Goal: Task Accomplishment & Management: Manage account settings

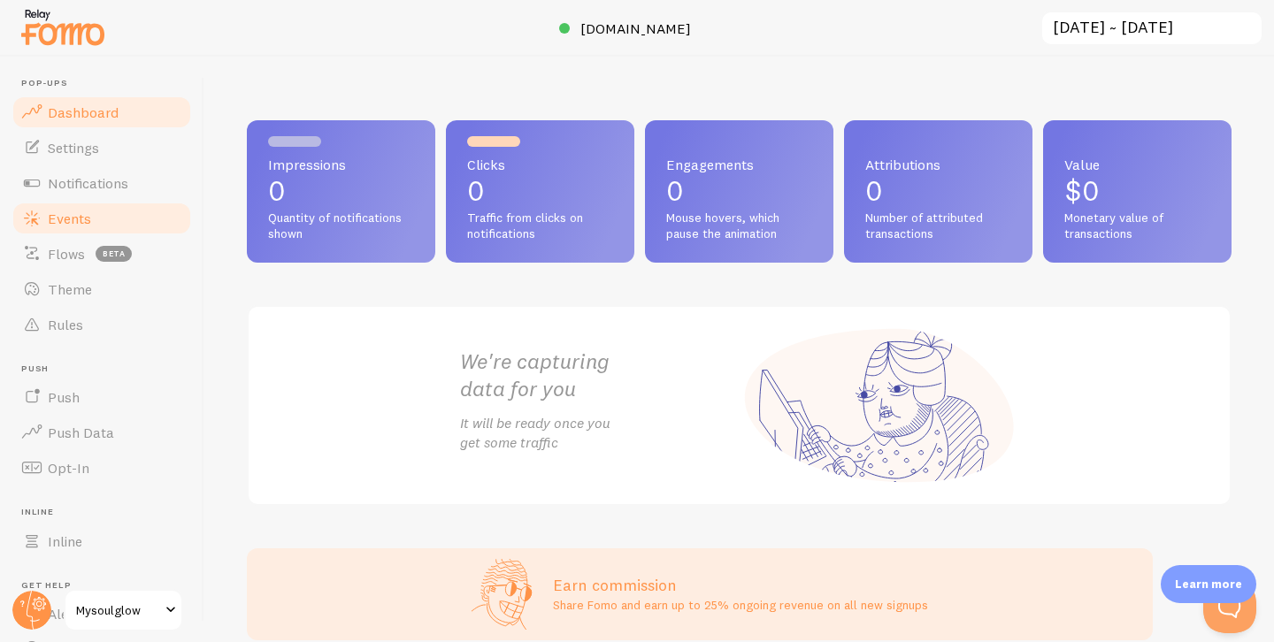
click at [73, 224] on span "Events" at bounding box center [69, 219] width 43 height 18
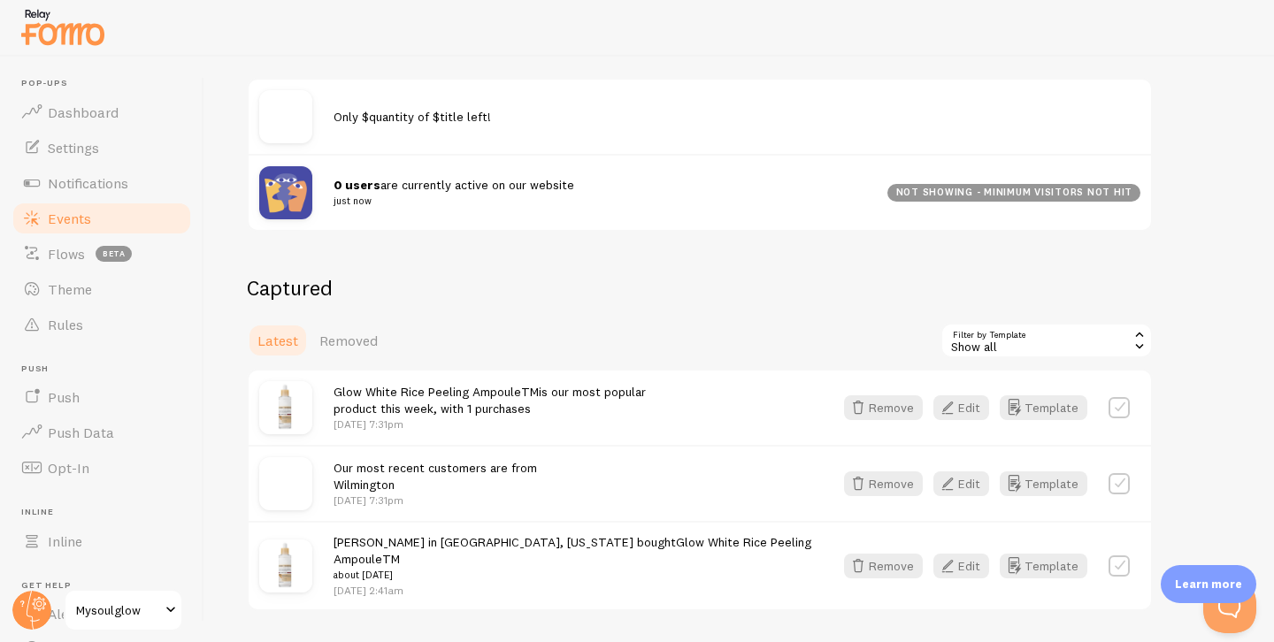
scroll to position [218, 0]
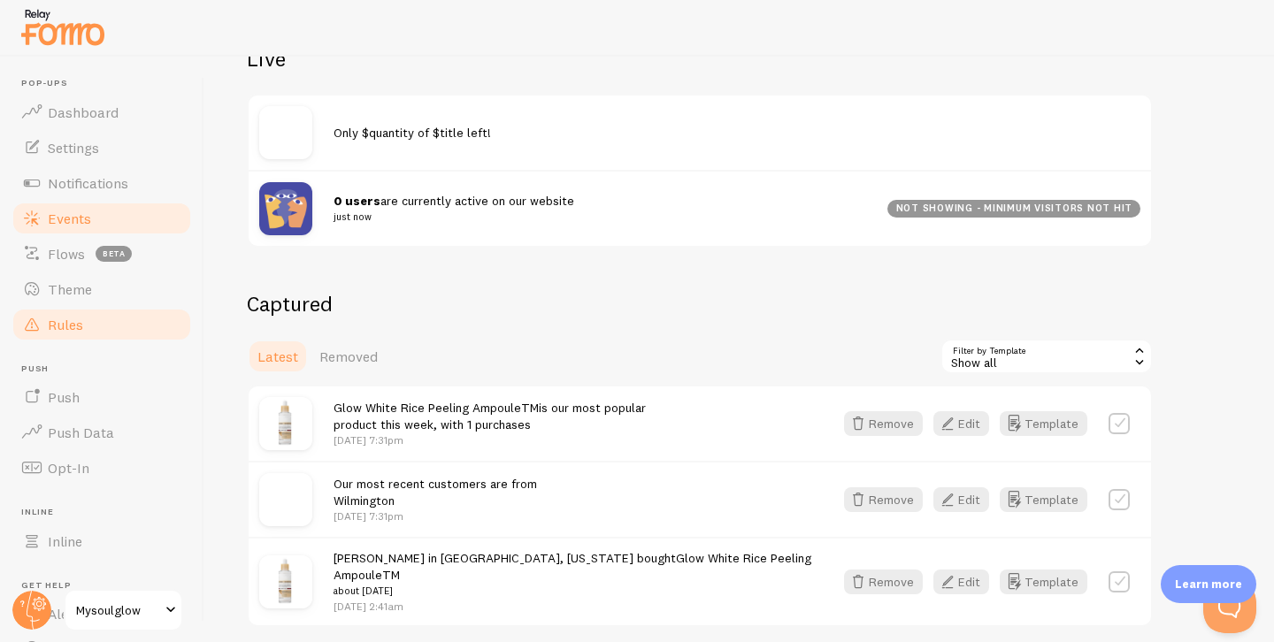
click at [81, 327] on span "Rules" at bounding box center [65, 325] width 35 height 18
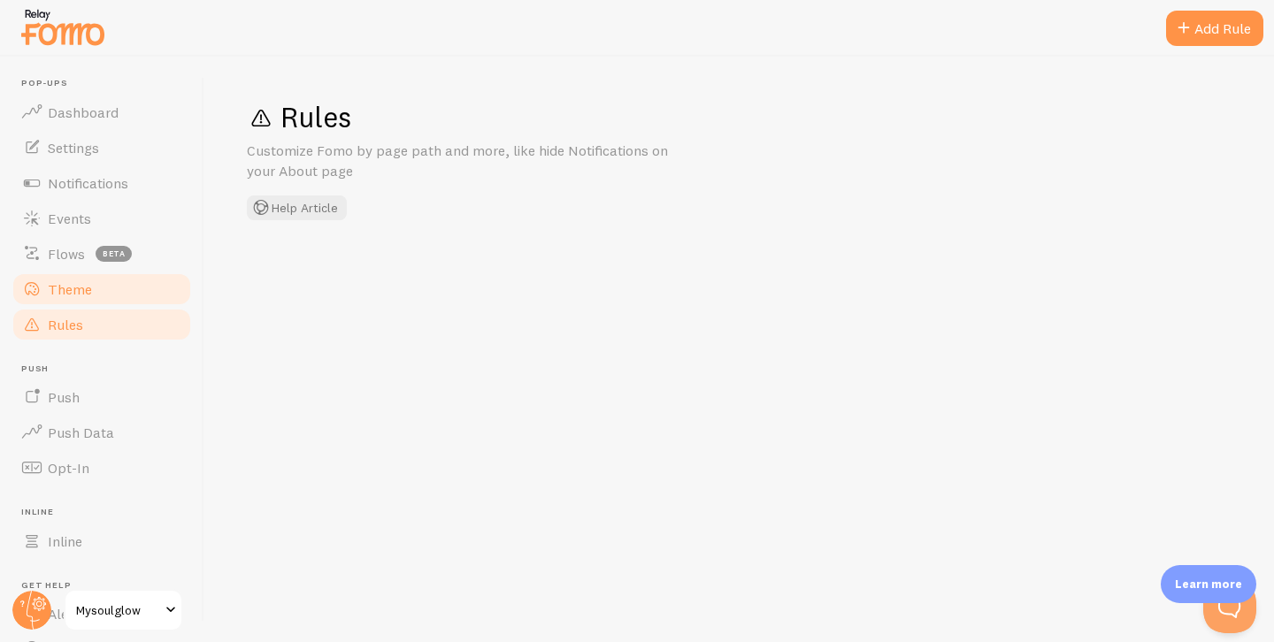
click at [80, 302] on link "Theme" at bounding box center [102, 289] width 182 height 35
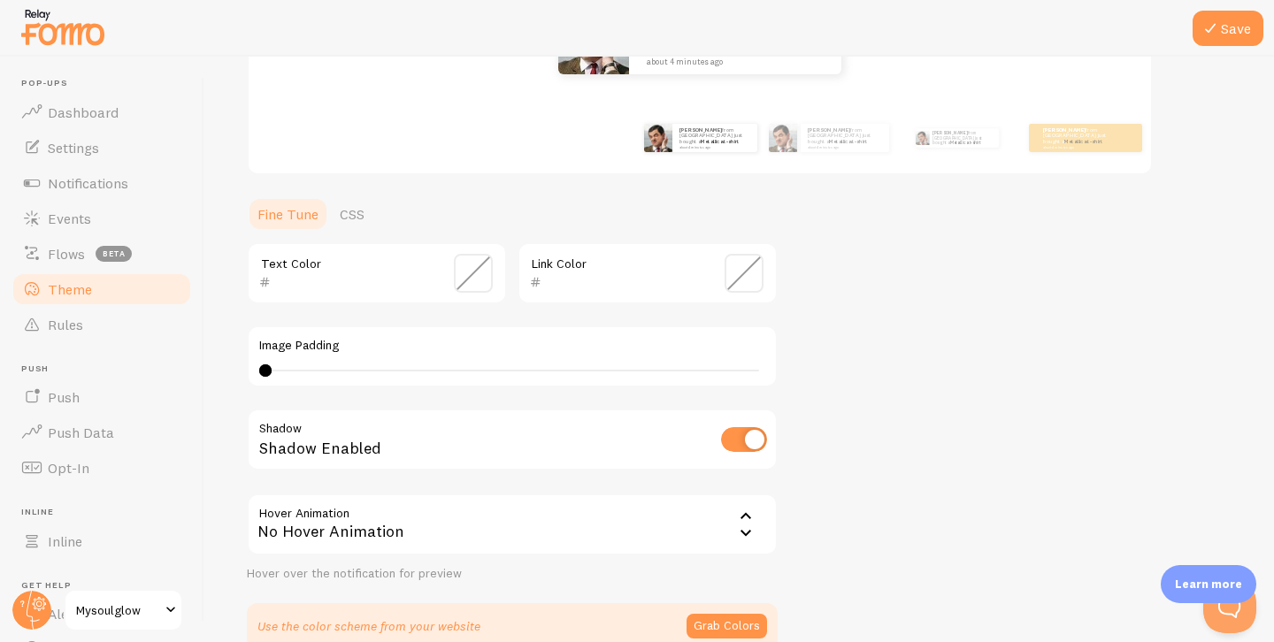
scroll to position [381, 0]
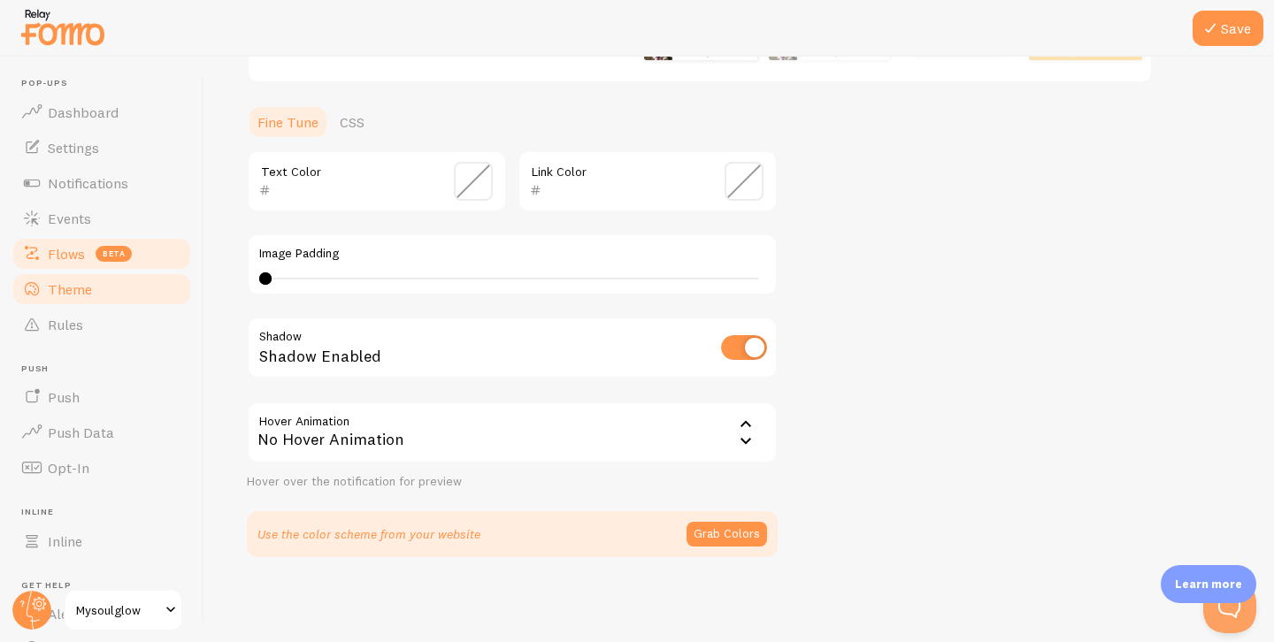
click at [91, 261] on link "Flows beta" at bounding box center [102, 253] width 182 height 35
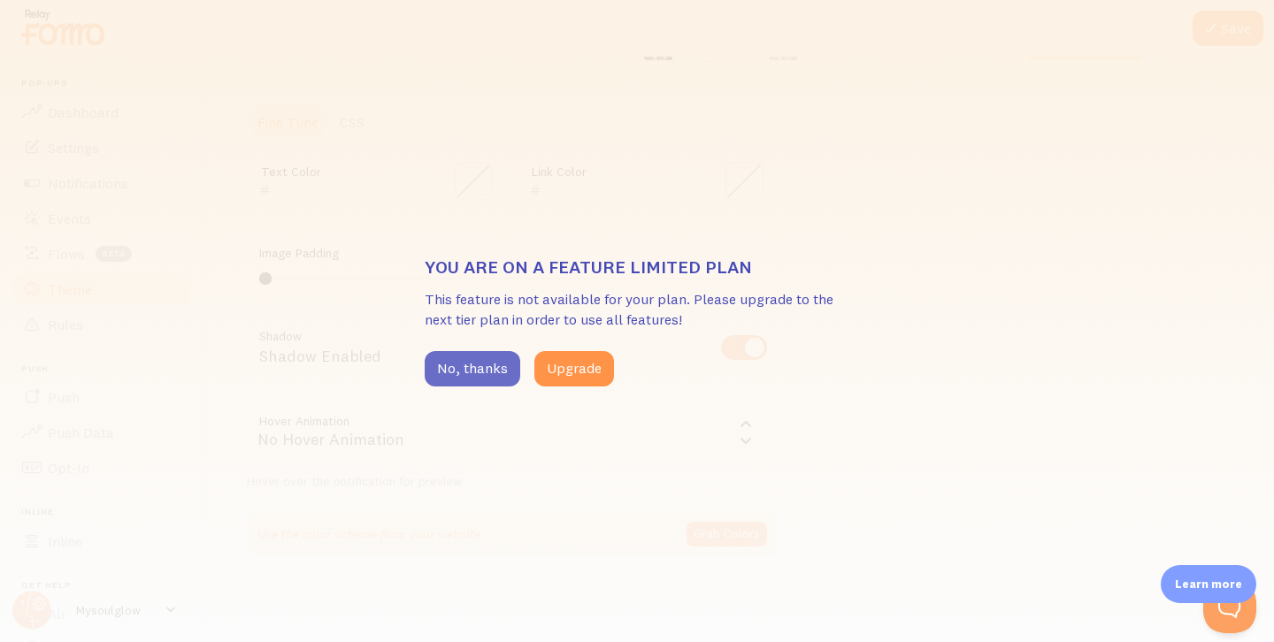
click at [476, 361] on button "No, thanks" at bounding box center [473, 368] width 96 height 35
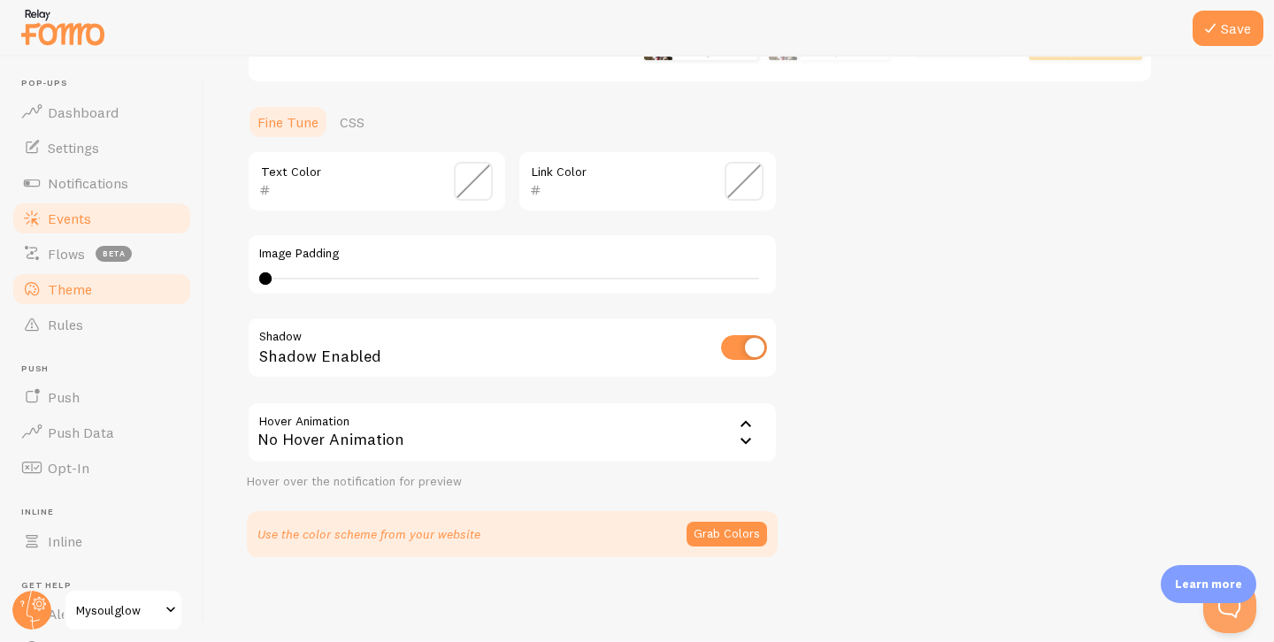
click at [88, 212] on span "Events" at bounding box center [69, 219] width 43 height 18
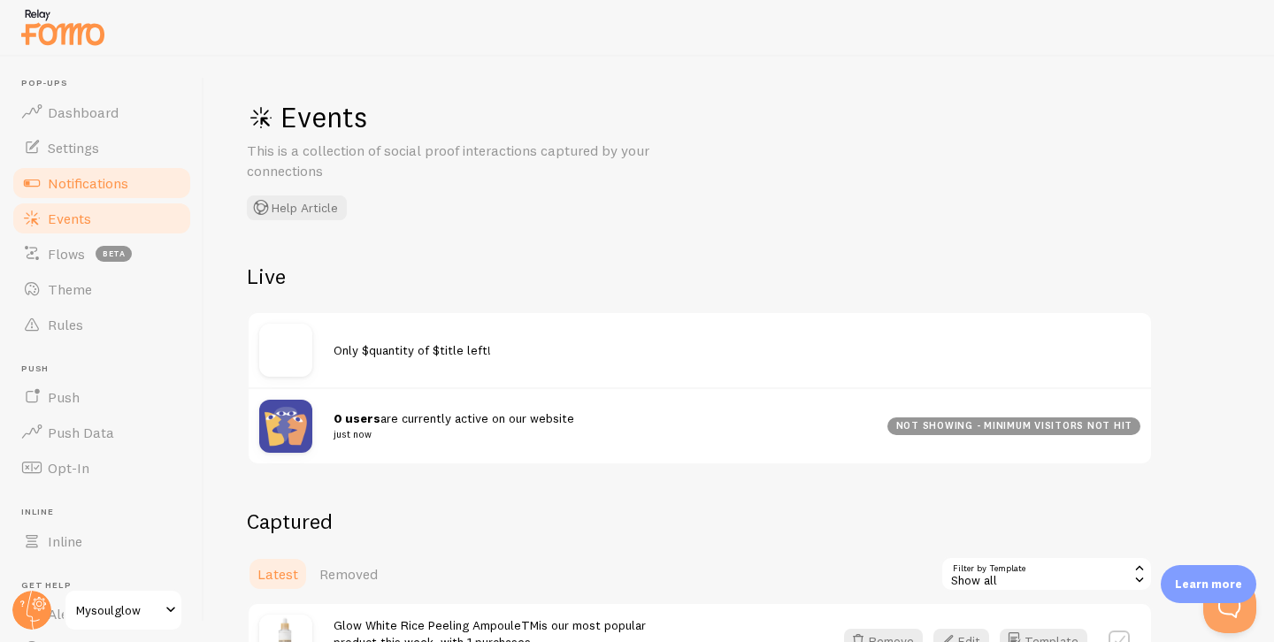
click at [97, 174] on span "Notifications" at bounding box center [88, 183] width 80 height 18
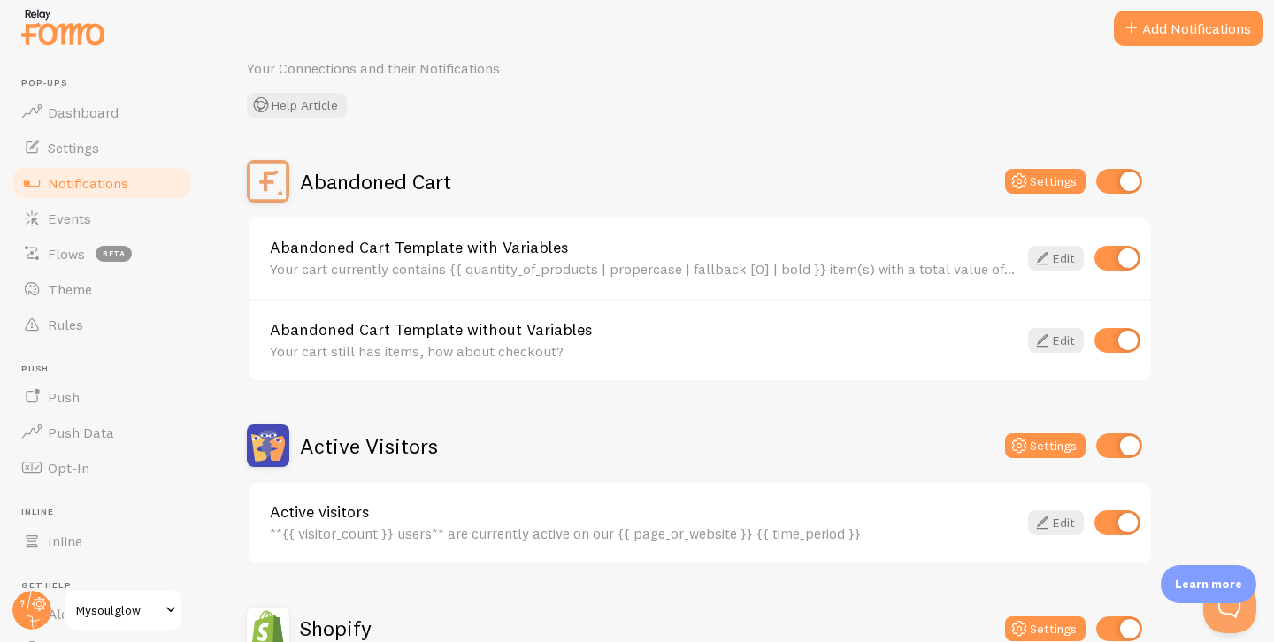
scroll to position [83, 0]
click at [1053, 264] on link "Edit" at bounding box center [1056, 257] width 56 height 25
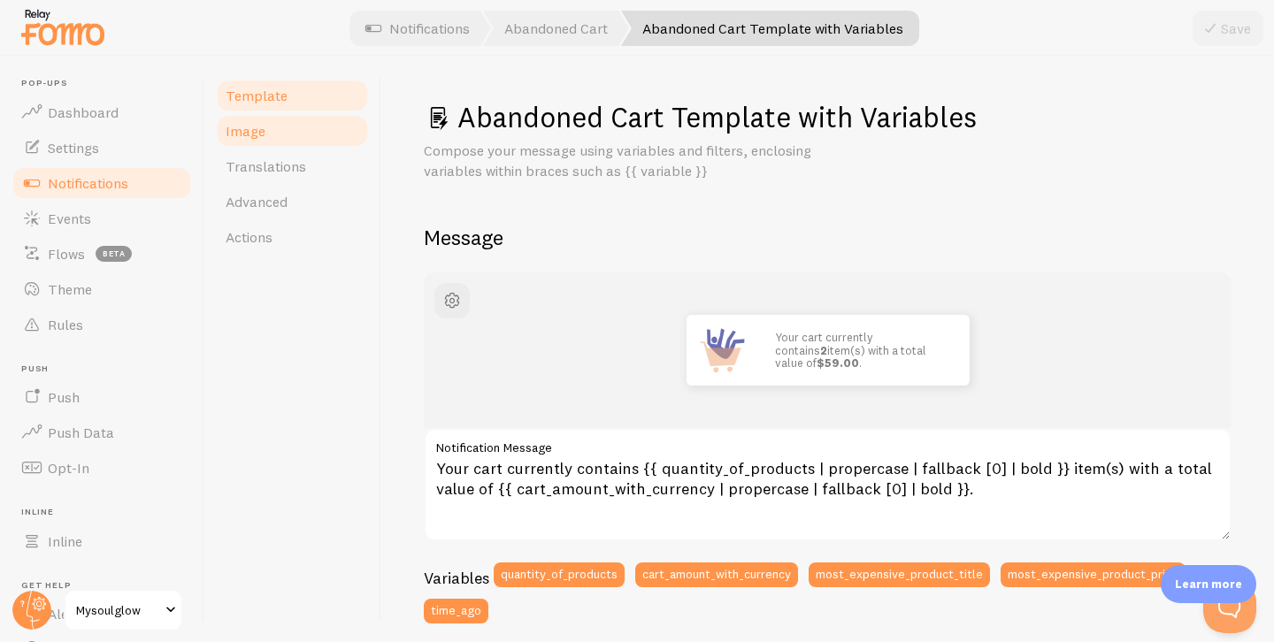
click at [280, 133] on link "Image" at bounding box center [292, 130] width 155 height 35
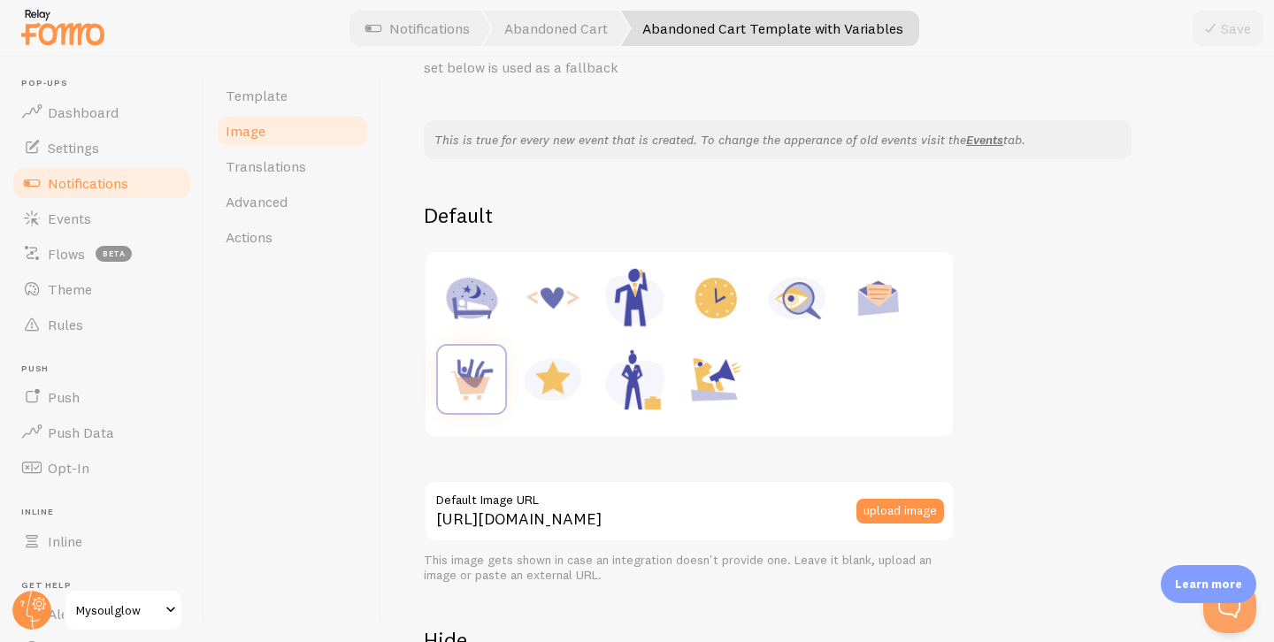
scroll to position [70, 0]
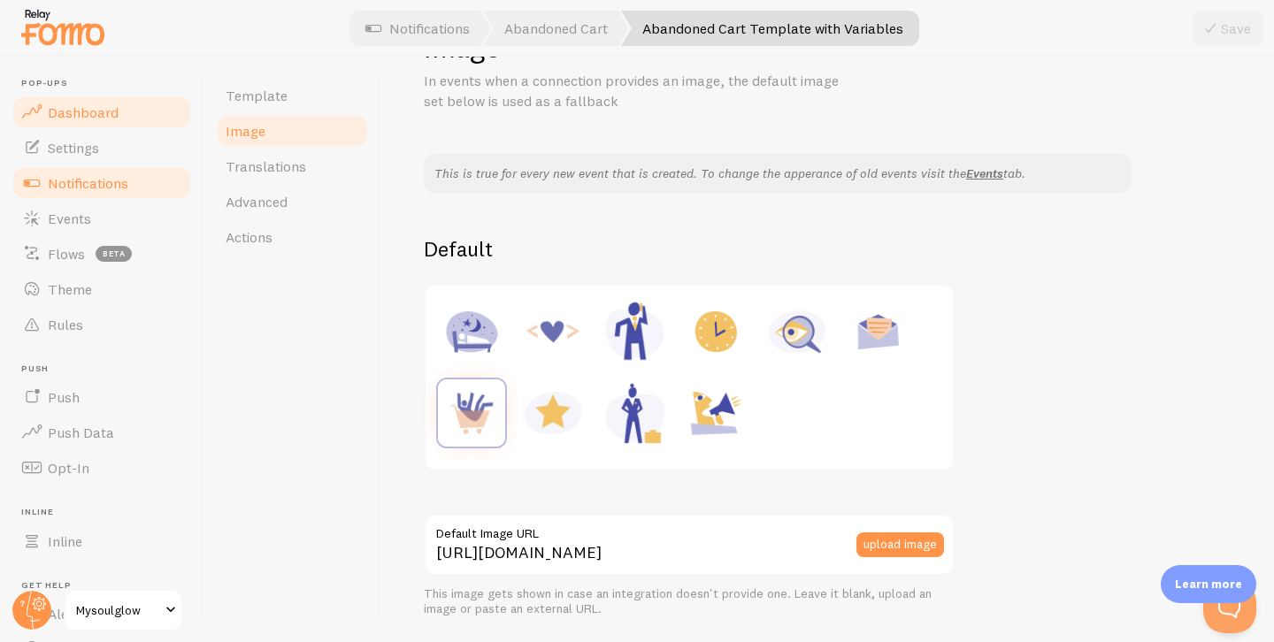
click at [85, 105] on span "Dashboard" at bounding box center [83, 112] width 71 height 18
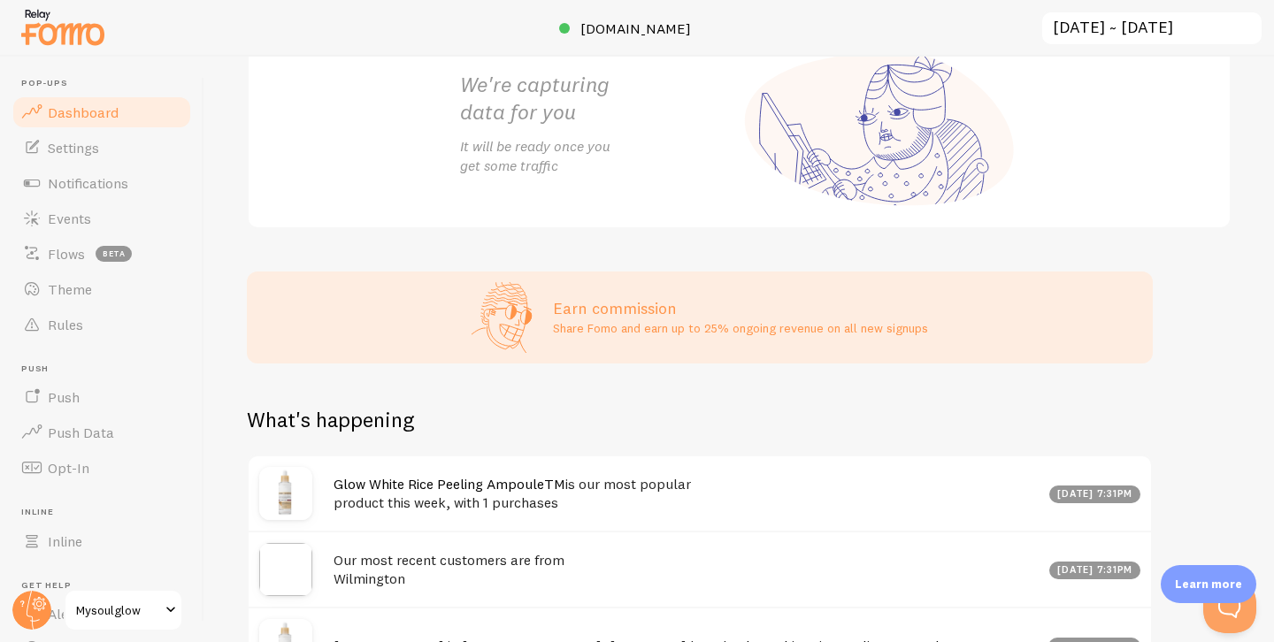
scroll to position [404, 0]
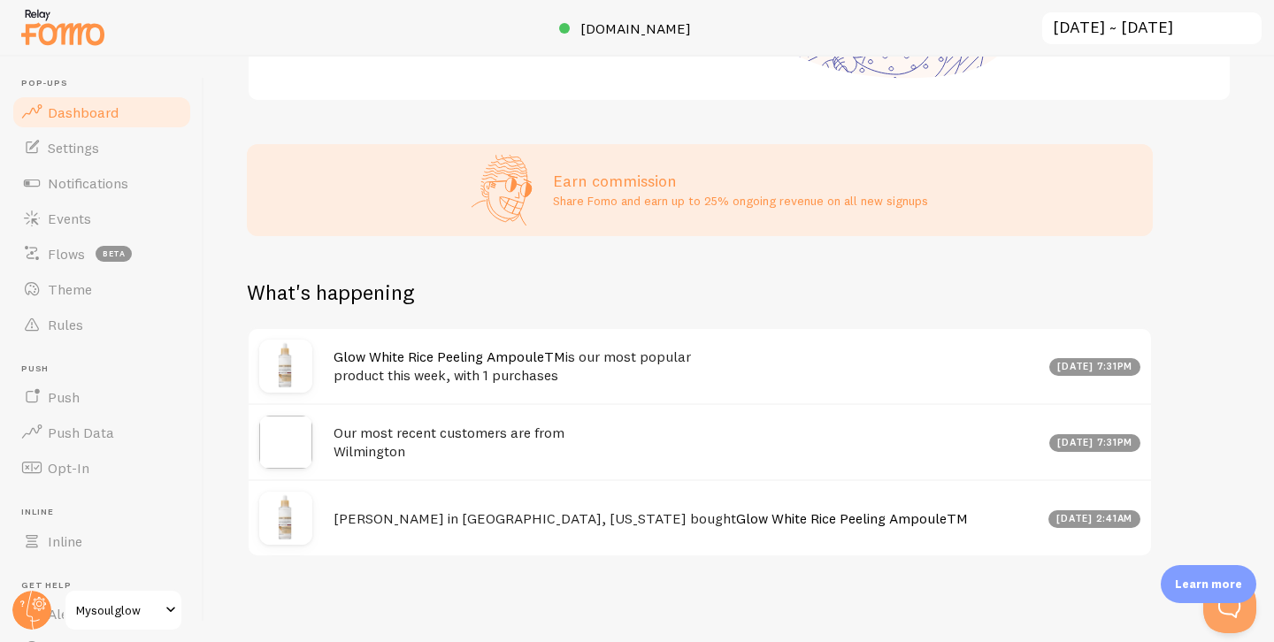
click at [871, 375] on h4 "Glow White Rice Peeling AmpouleTM is our most popular product this week, with 1…" at bounding box center [685, 366] width 705 height 36
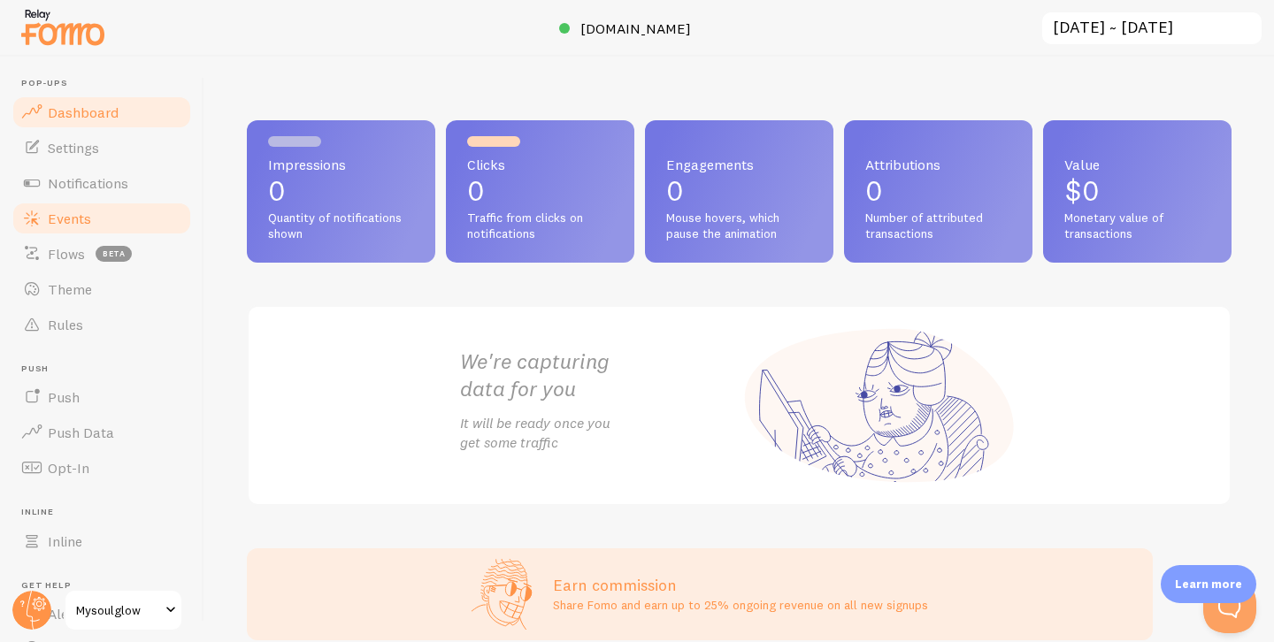
click at [68, 215] on span "Events" at bounding box center [69, 219] width 43 height 18
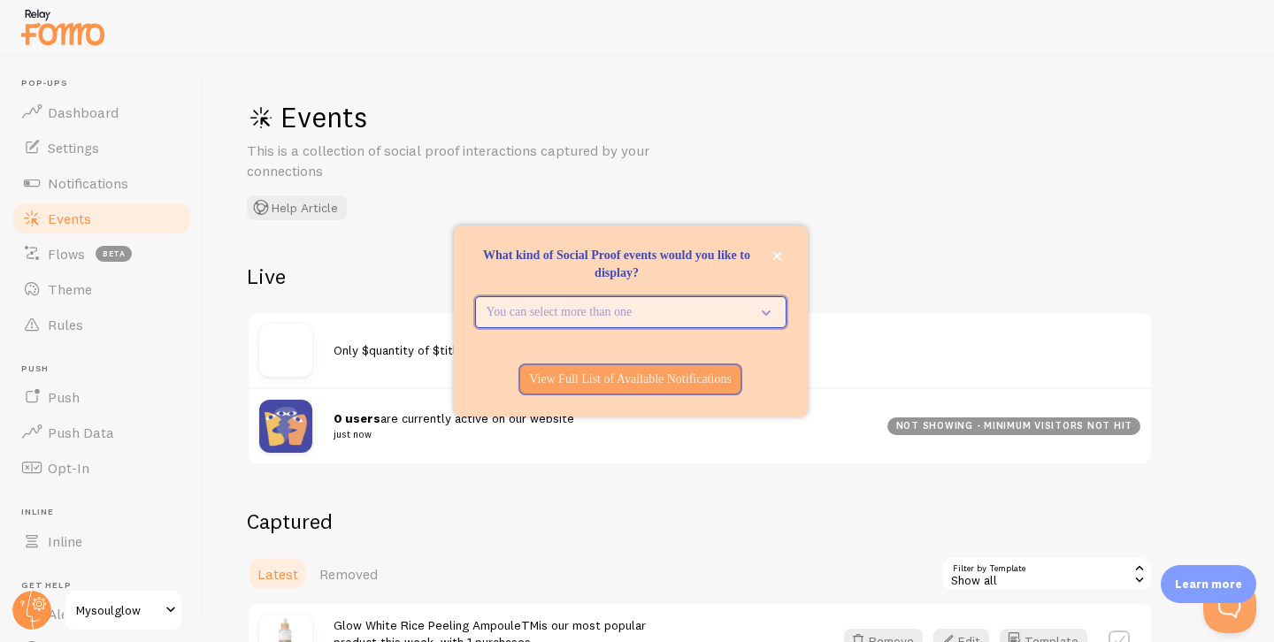
click at [660, 326] on button "You can select more than one" at bounding box center [630, 312] width 311 height 32
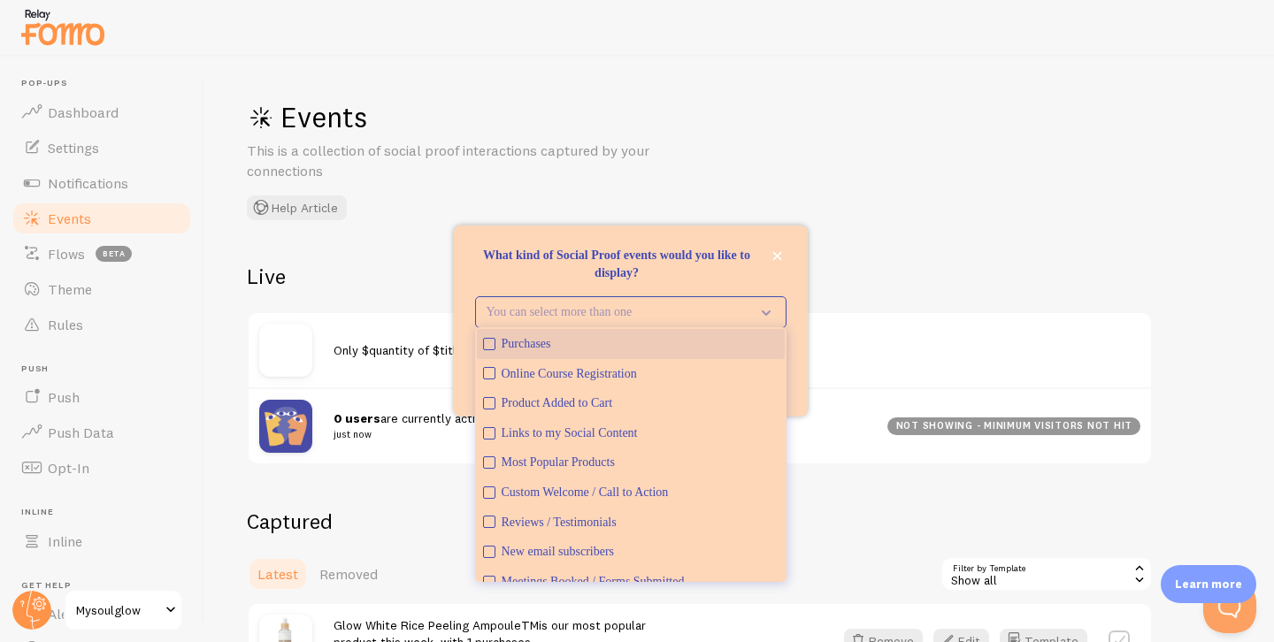
click at [492, 339] on icon "Purchases" at bounding box center [489, 344] width 11 height 11
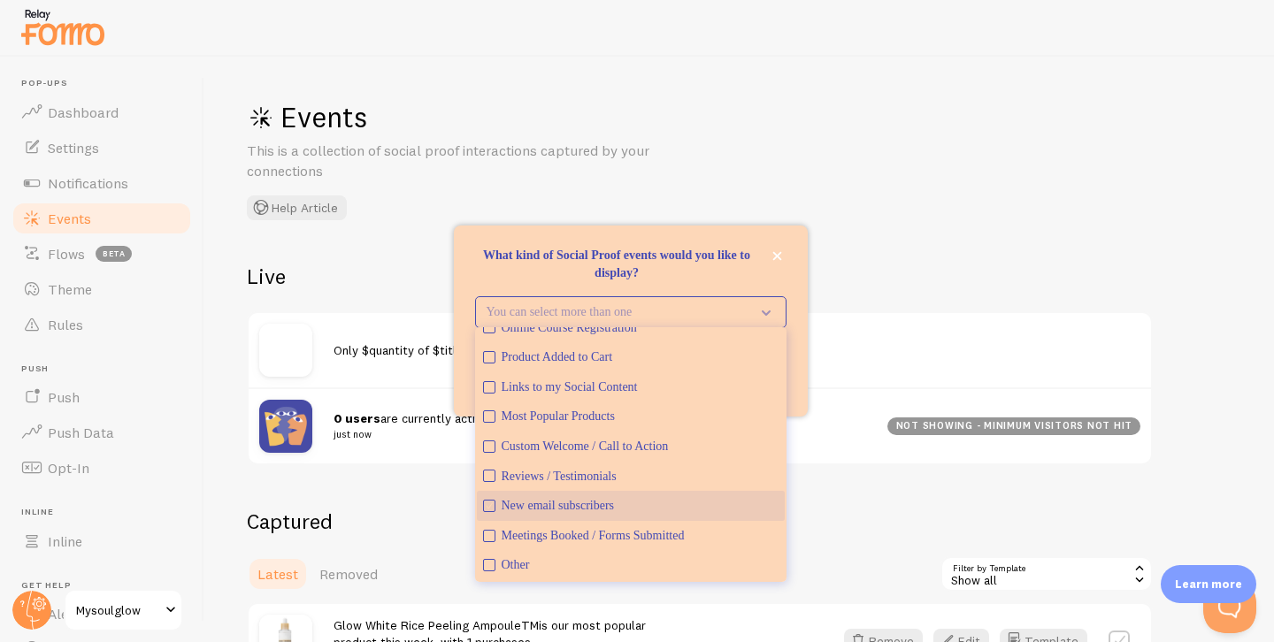
click at [486, 503] on icon "New email subscribers" at bounding box center [489, 506] width 11 height 11
click at [493, 479] on icon "Reviews / Testimonials" at bounding box center [489, 476] width 11 height 11
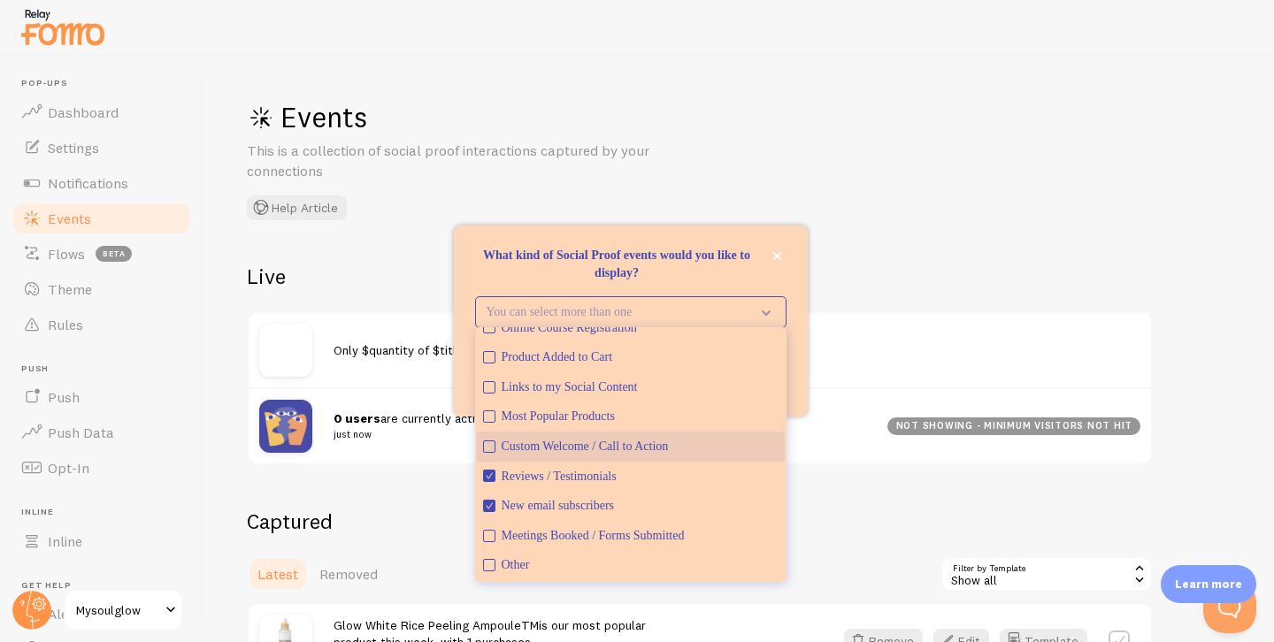
click at [496, 448] on button "Custom Welcome / Call to Action" at bounding box center [631, 447] width 308 height 30
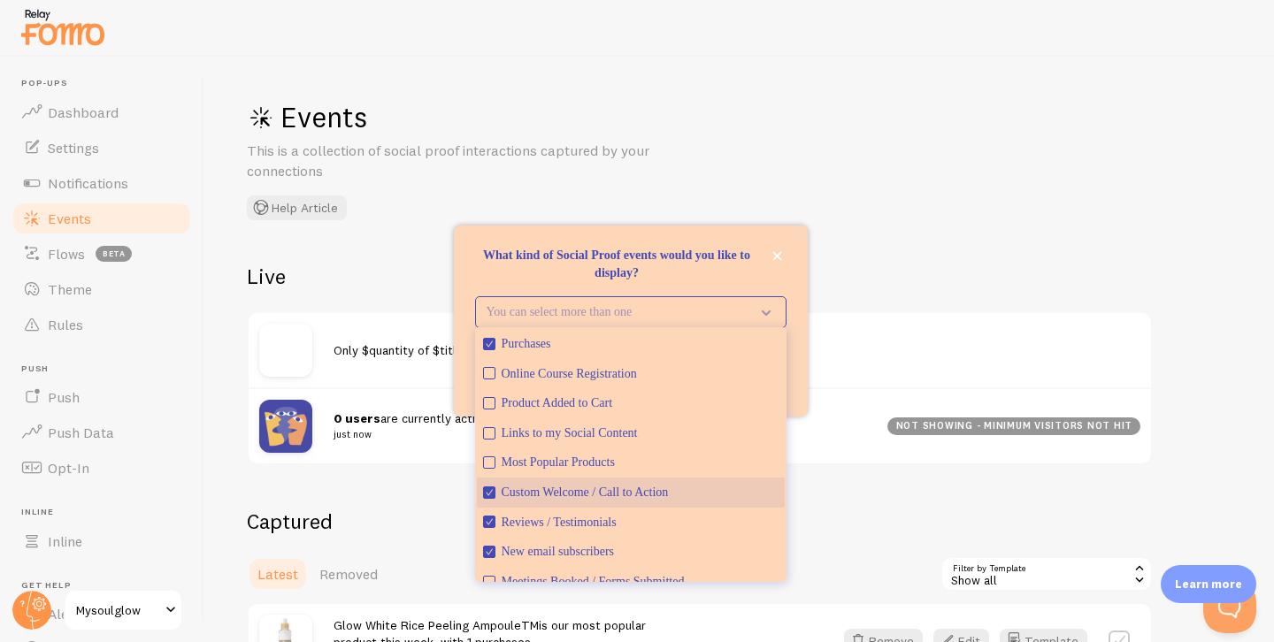
scroll to position [0, 0]
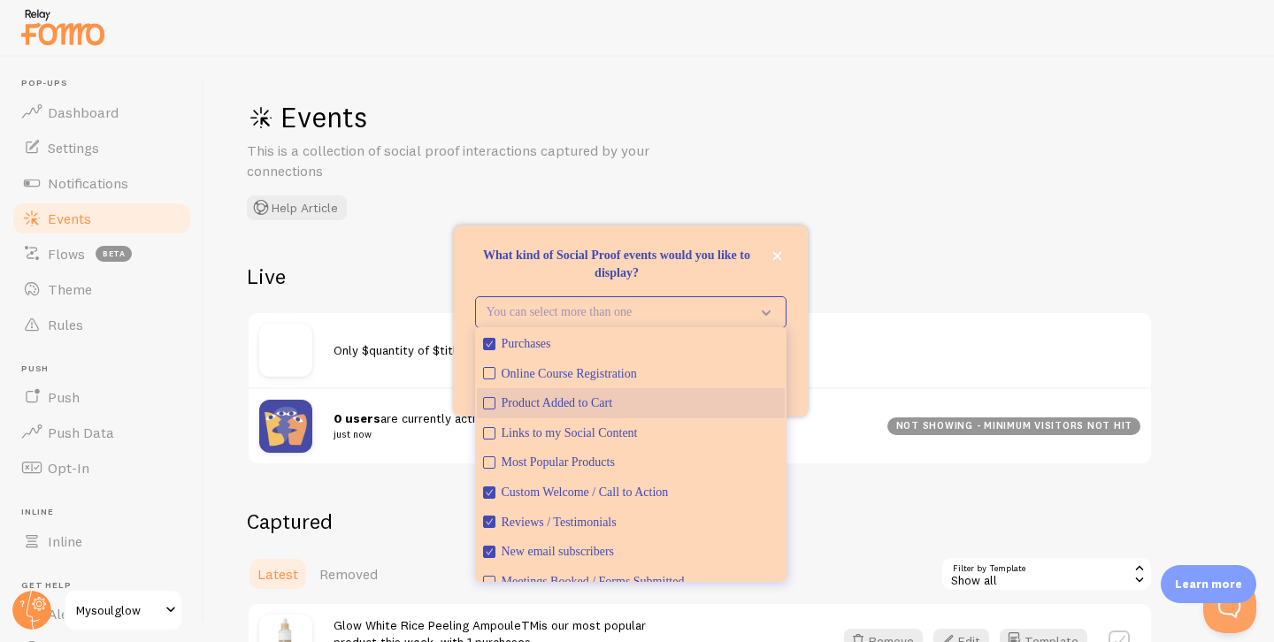
click at [491, 406] on icon "Product Added to Cart" at bounding box center [489, 403] width 11 height 11
click at [754, 280] on p "What kind of Social Proof events would you like to display?" at bounding box center [630, 264] width 311 height 35
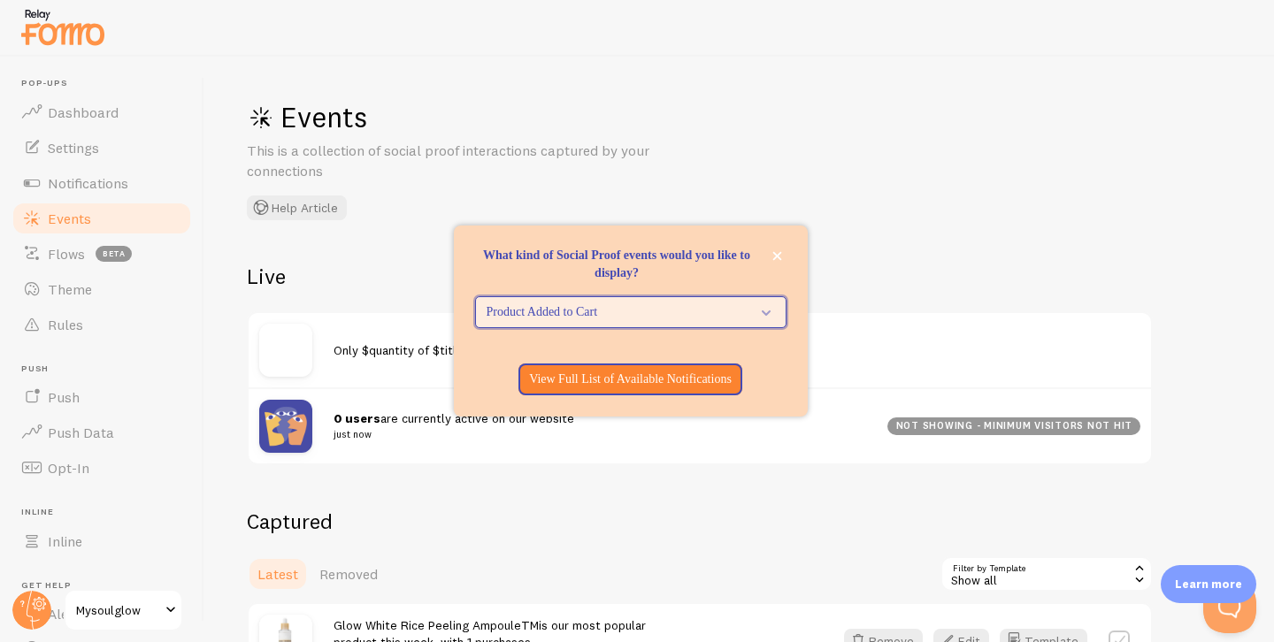
click at [665, 310] on span "Product Added to Cart" at bounding box center [618, 312] width 264 height 18
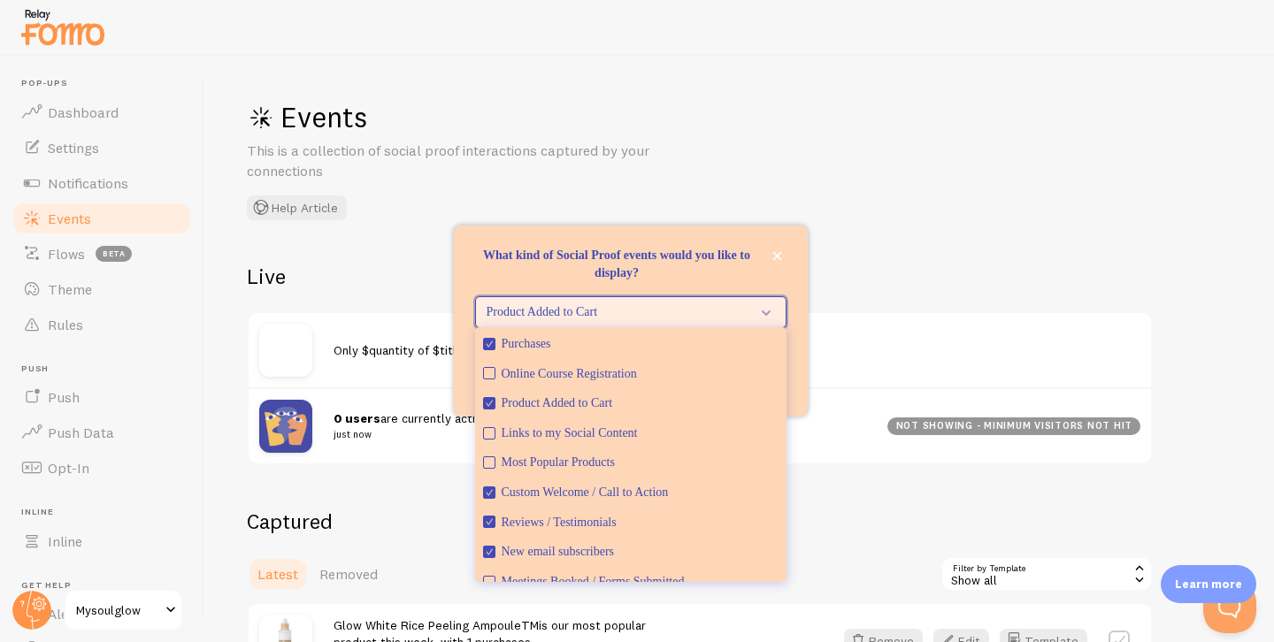
click at [689, 309] on span "Product Added to Cart" at bounding box center [618, 312] width 264 height 18
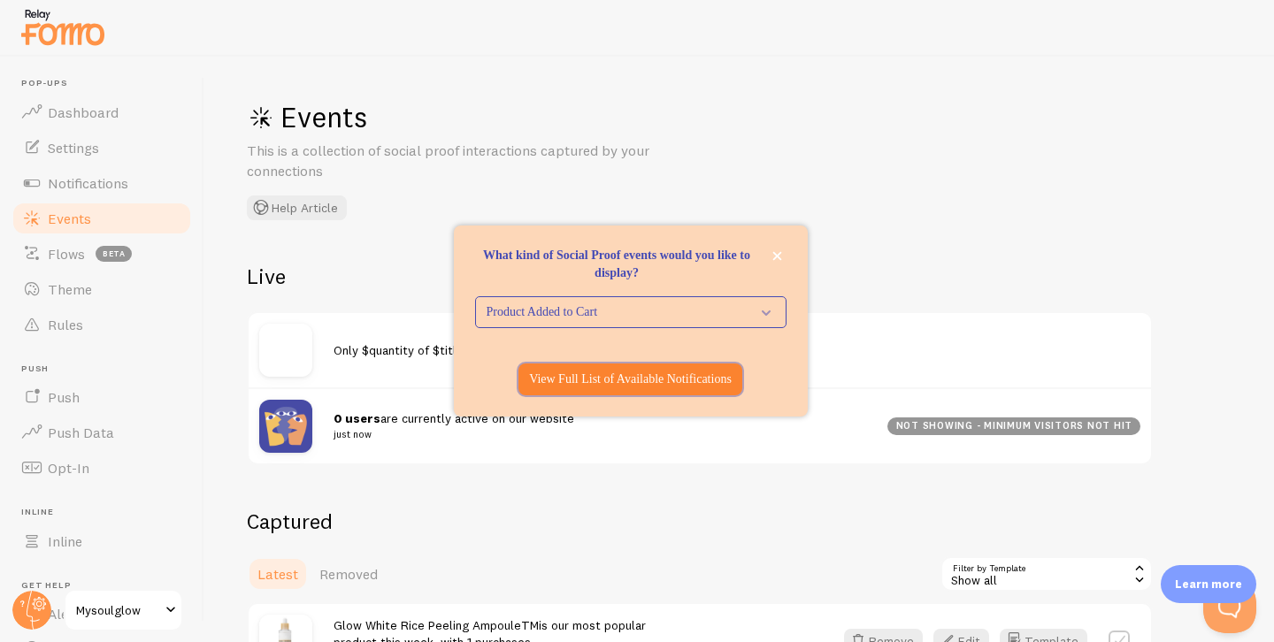
click at [651, 390] on button "View Full List of Available Notifications" at bounding box center [630, 380] width 224 height 32
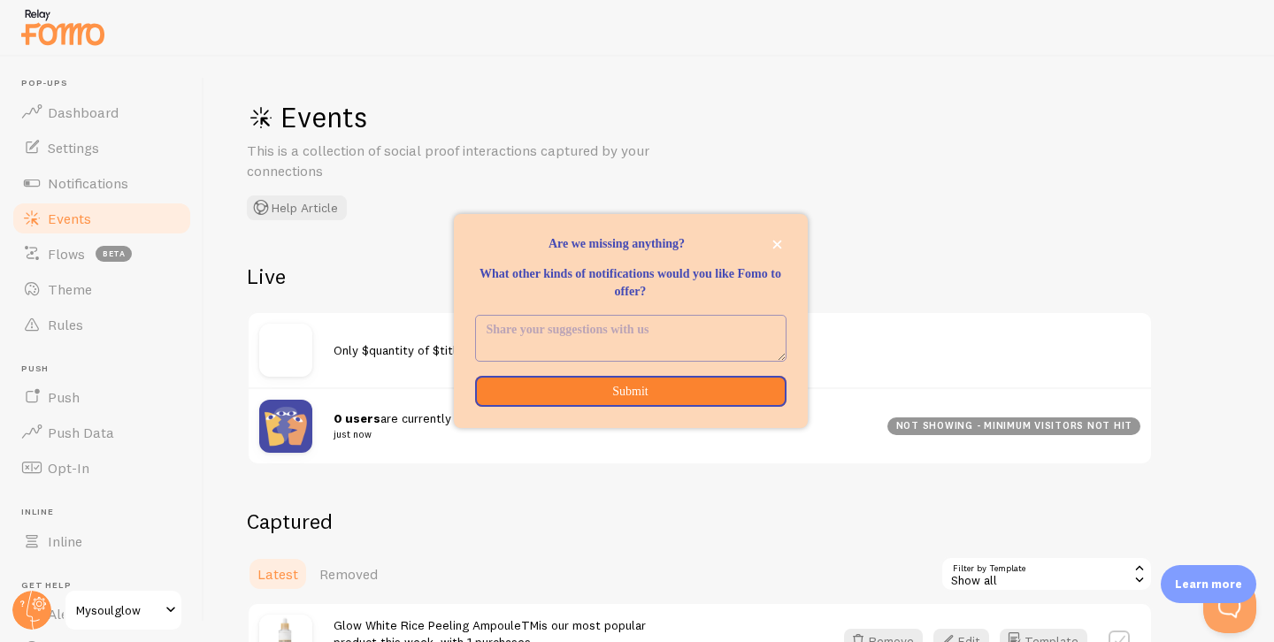
click at [633, 358] on textarea "<p>Are we missing anything? </p><p></p><p>What other kinds of notifications wou…" at bounding box center [631, 338] width 310 height 45
click at [625, 319] on textarea "<p>Are we missing anything? </p><p></p><p>What other kinds of notifications wou…" at bounding box center [631, 338] width 310 height 45
paste textarea "Flash Sale countdown notifications, personalized discount popups based on locat…"
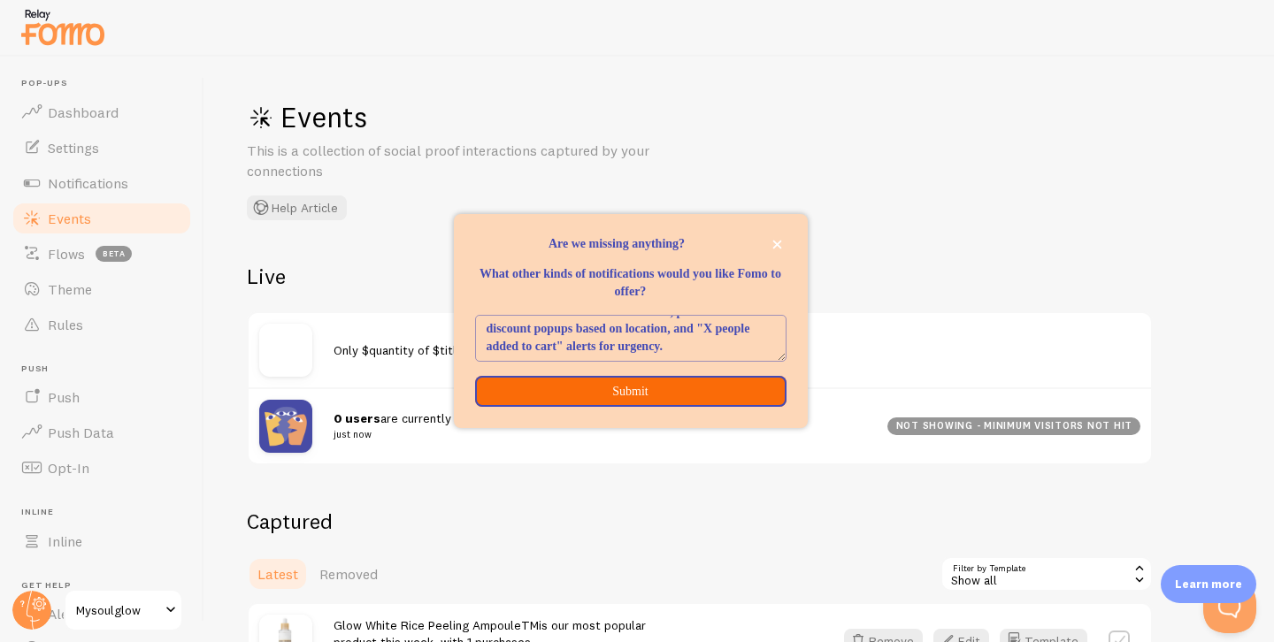
type textarea "Flash Sale countdown notifications, personalized discount popups based on locat…"
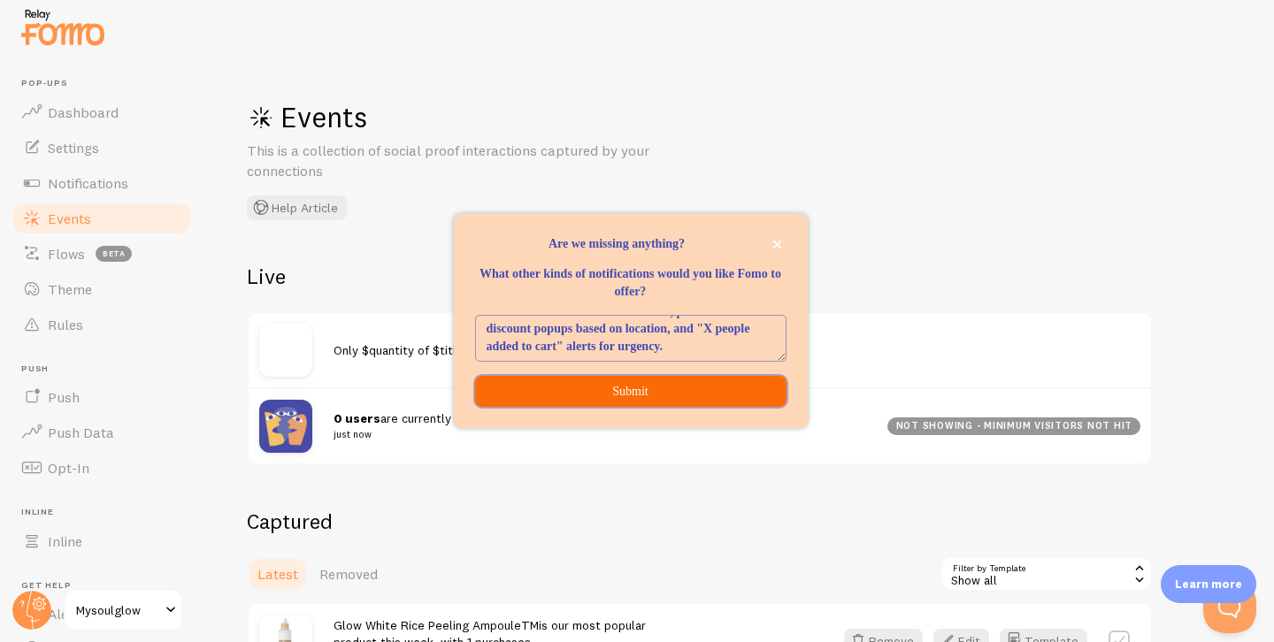
click at [611, 387] on button "Submit" at bounding box center [630, 392] width 311 height 32
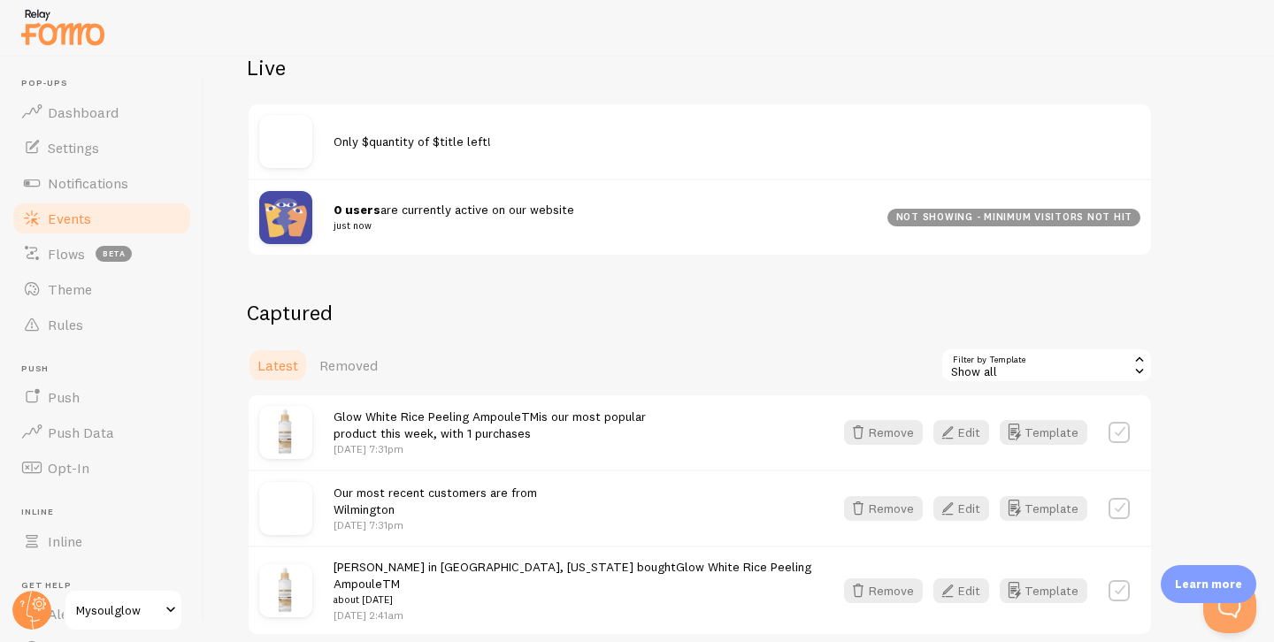
scroll to position [274, 0]
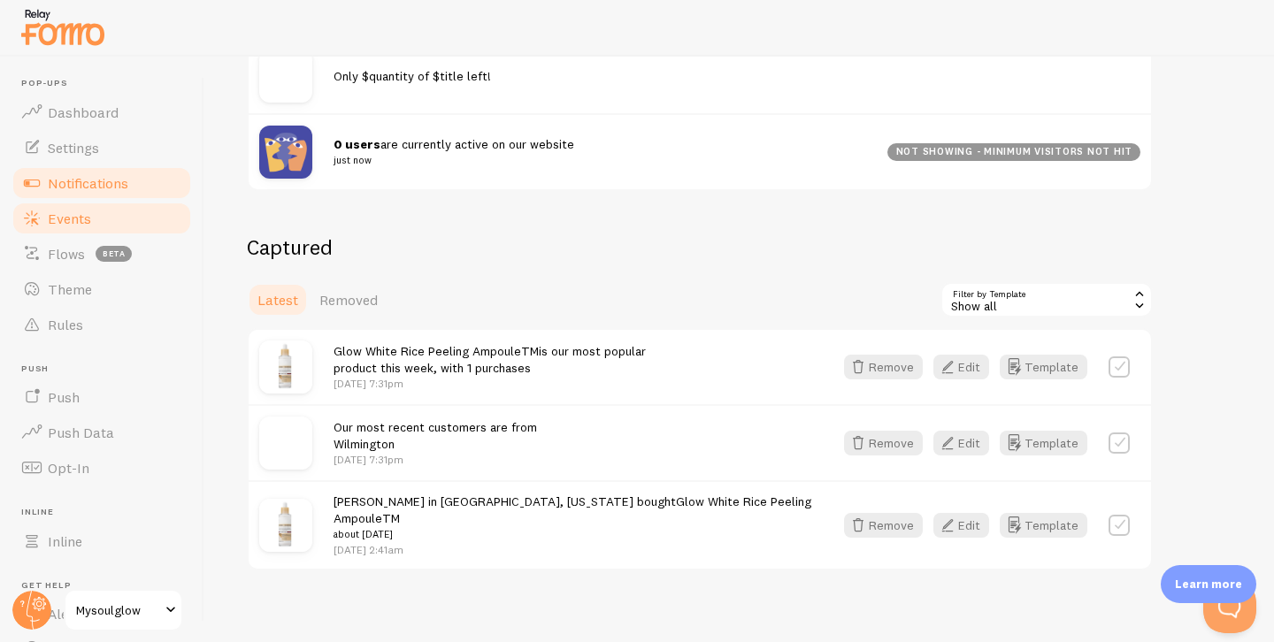
click at [108, 177] on span "Notifications" at bounding box center [88, 183] width 80 height 18
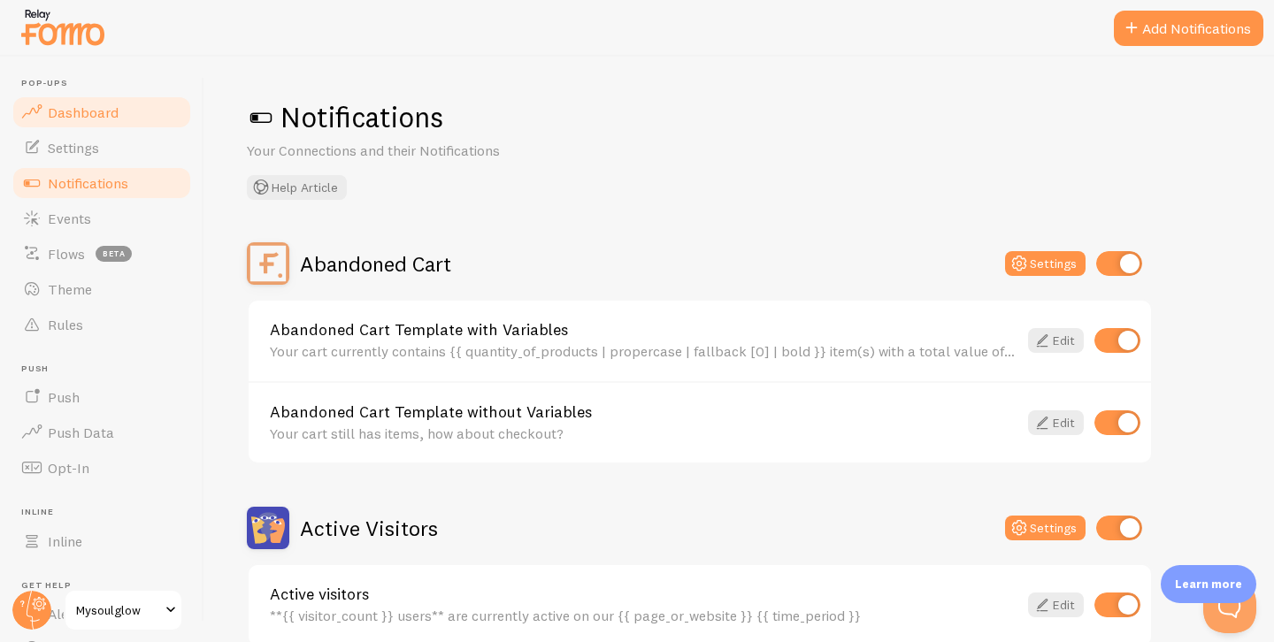
click at [62, 114] on span "Dashboard" at bounding box center [83, 112] width 71 height 18
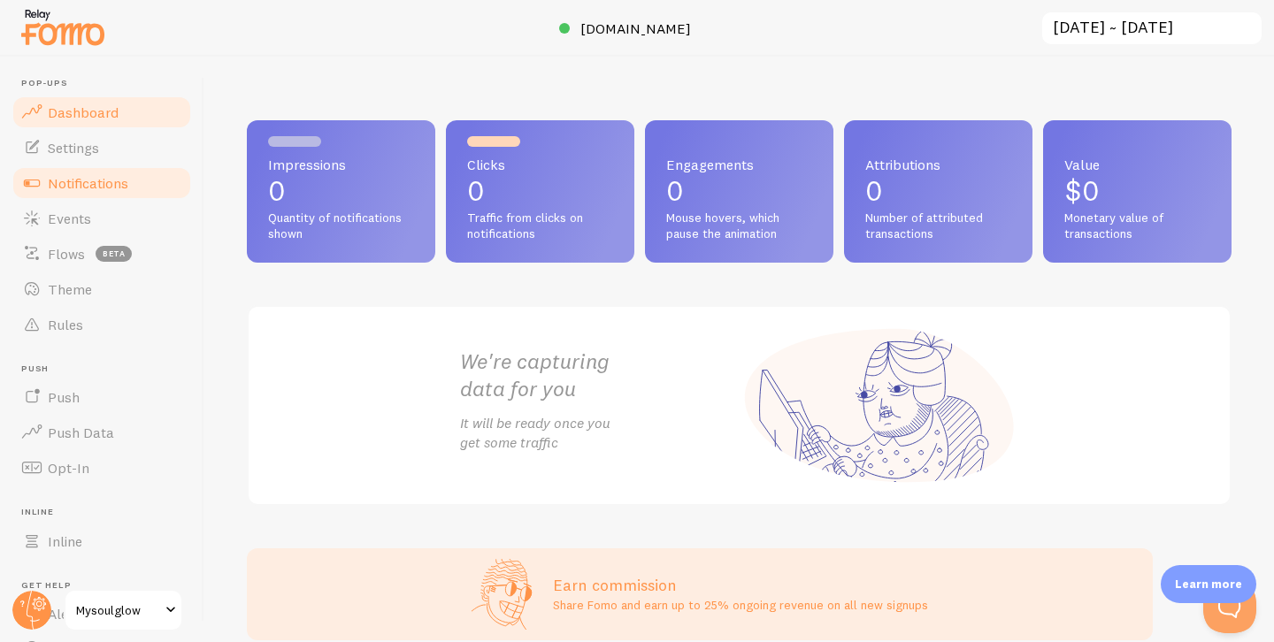
click at [120, 182] on span "Notifications" at bounding box center [88, 183] width 80 height 18
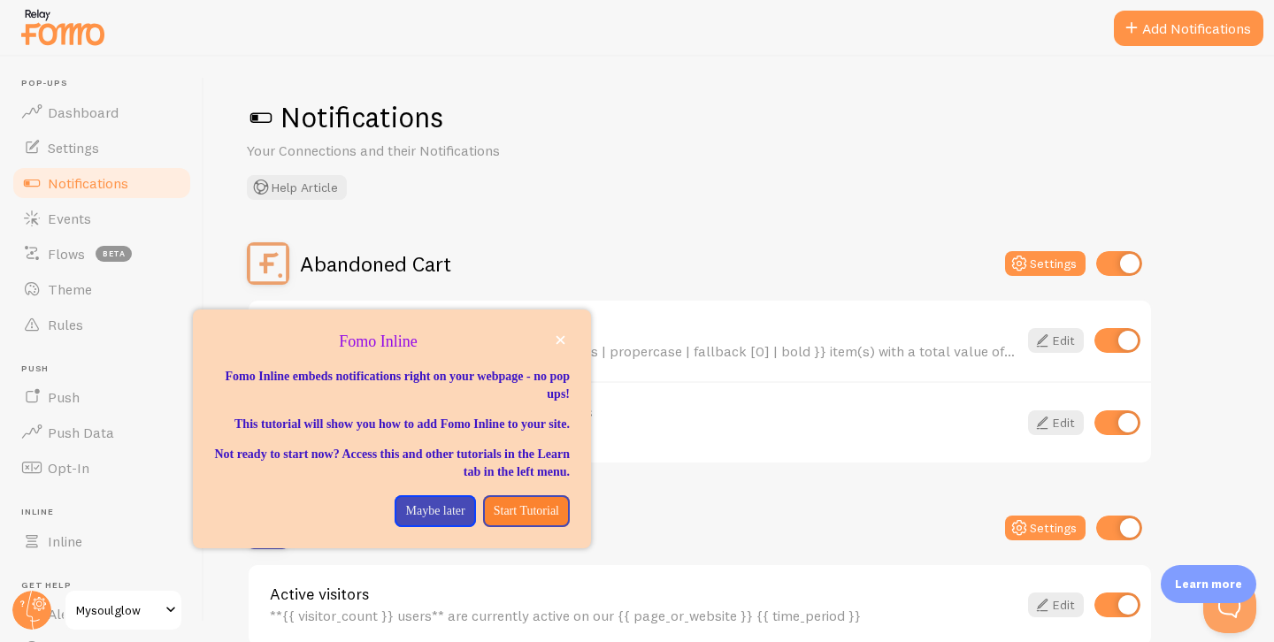
click at [172, 607] on span at bounding box center [170, 610] width 21 height 21
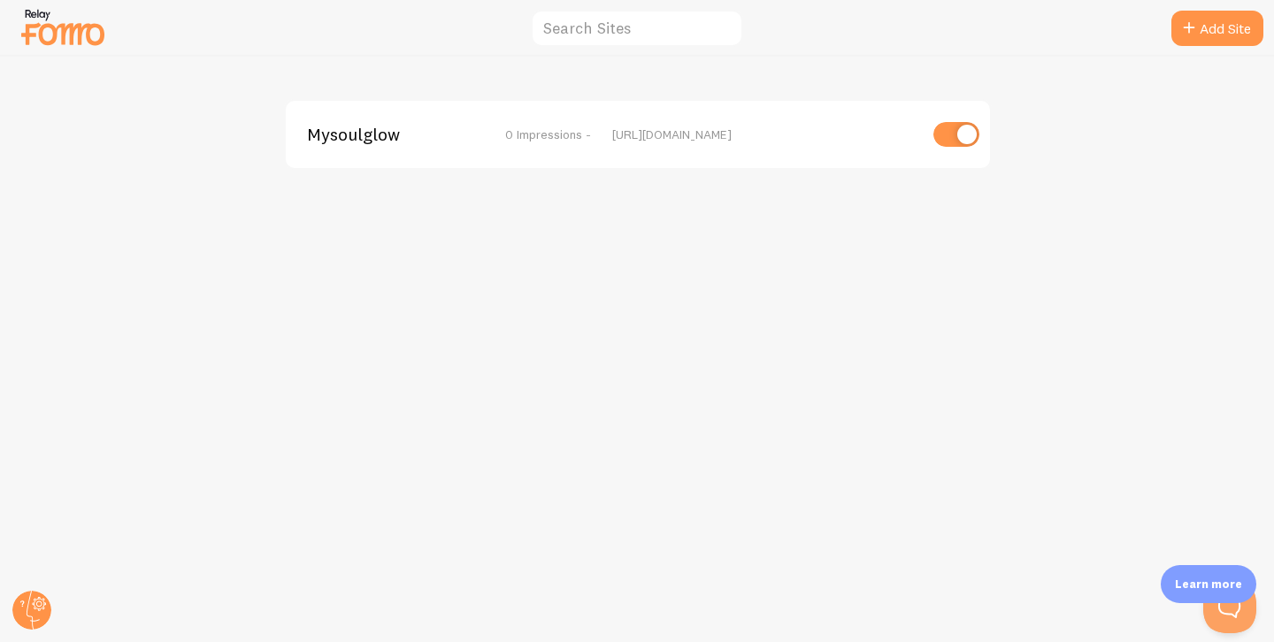
click at [73, 28] on img at bounding box center [63, 26] width 88 height 45
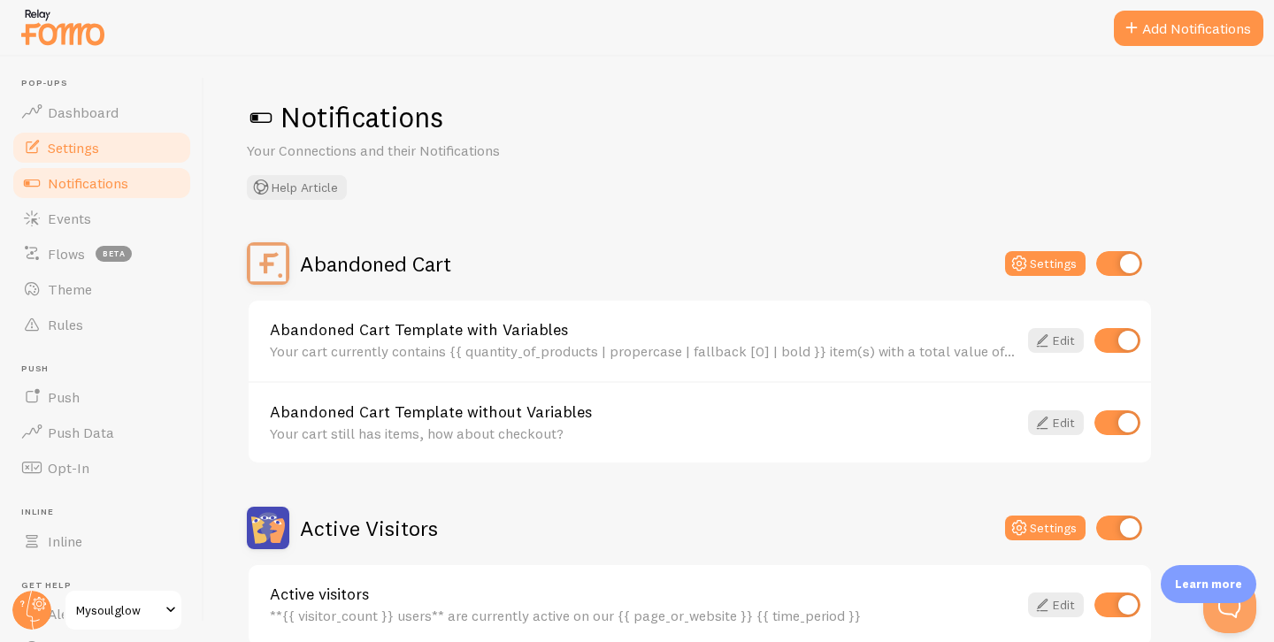
click at [96, 147] on span "Settings" at bounding box center [73, 148] width 51 height 18
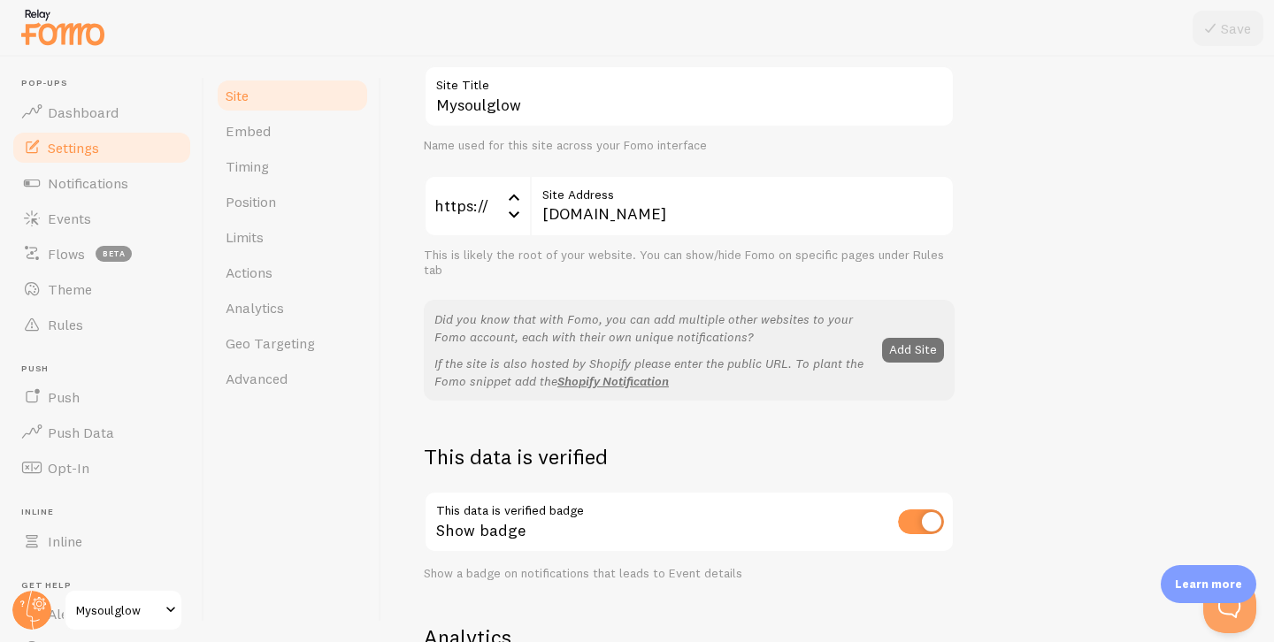
scroll to position [131, 0]
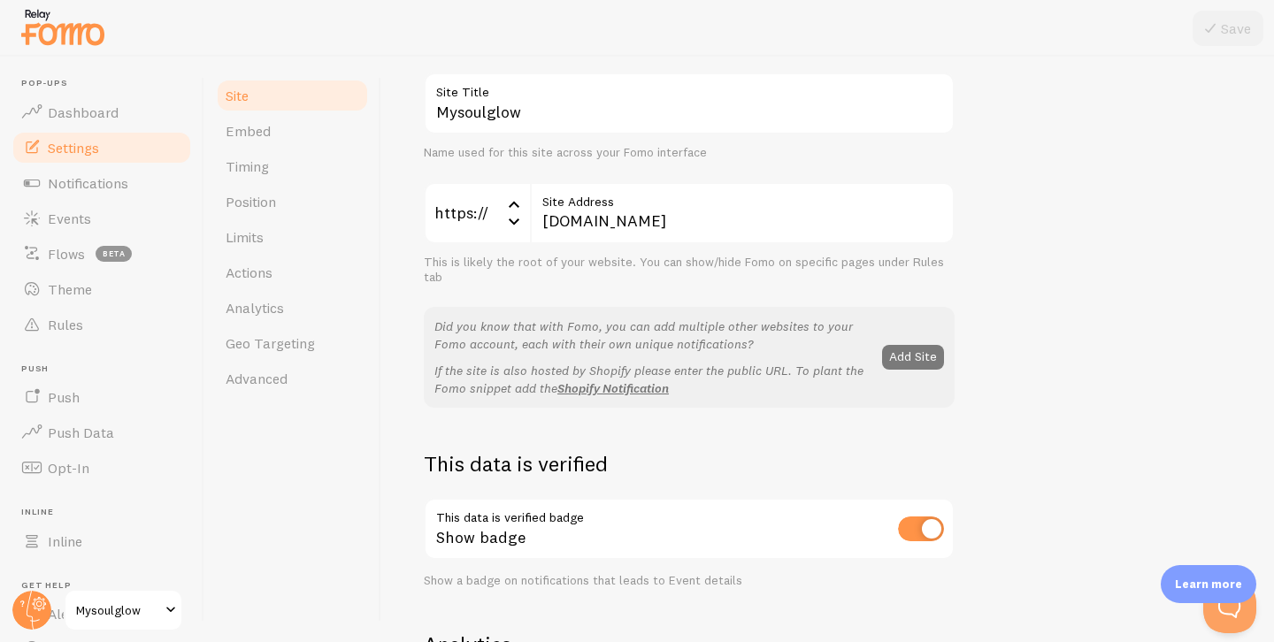
click at [905, 347] on button "Add Site" at bounding box center [913, 357] width 62 height 25
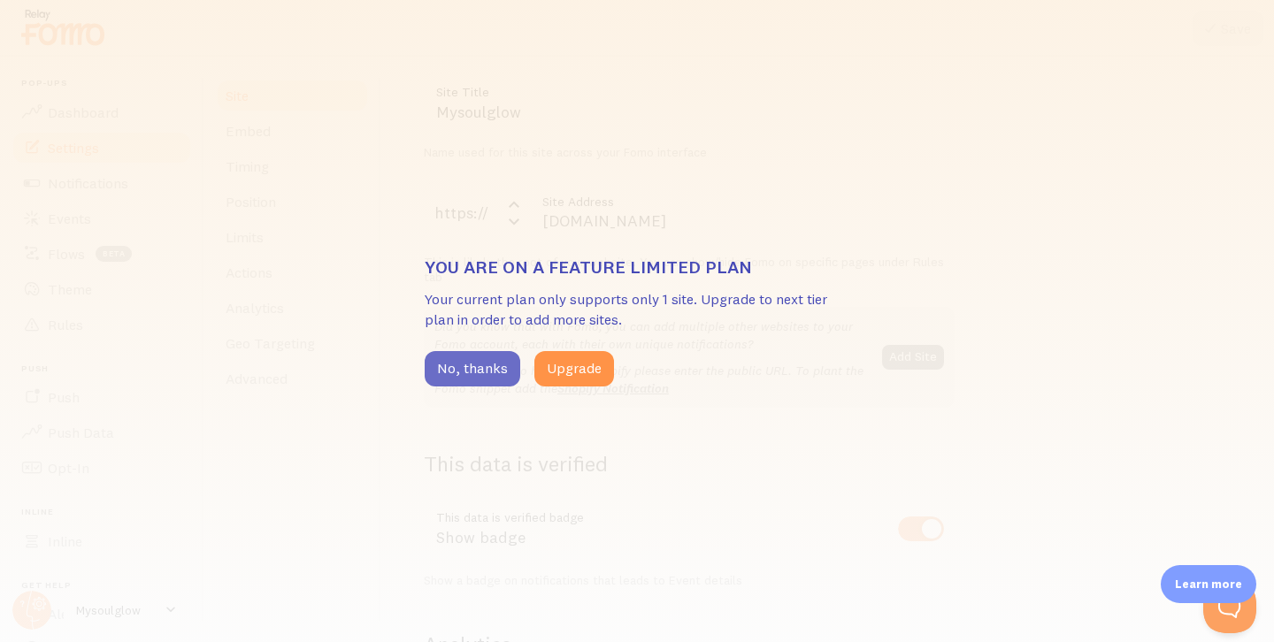
click at [486, 367] on button "No, thanks" at bounding box center [473, 368] width 96 height 35
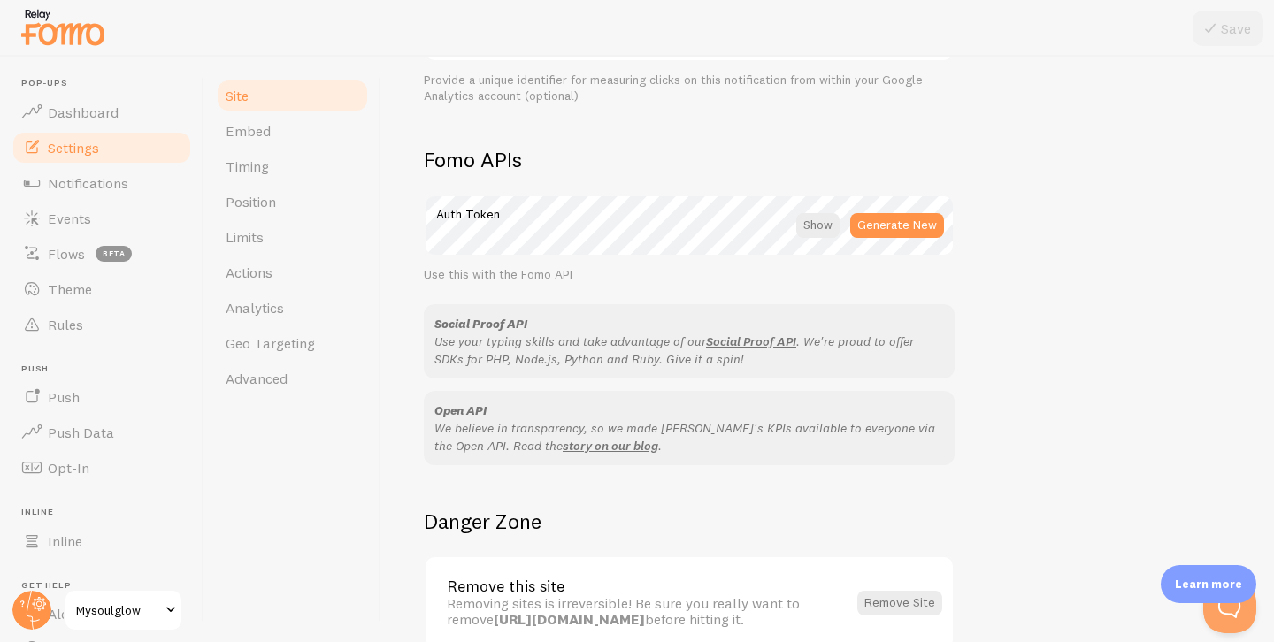
scroll to position [1028, 0]
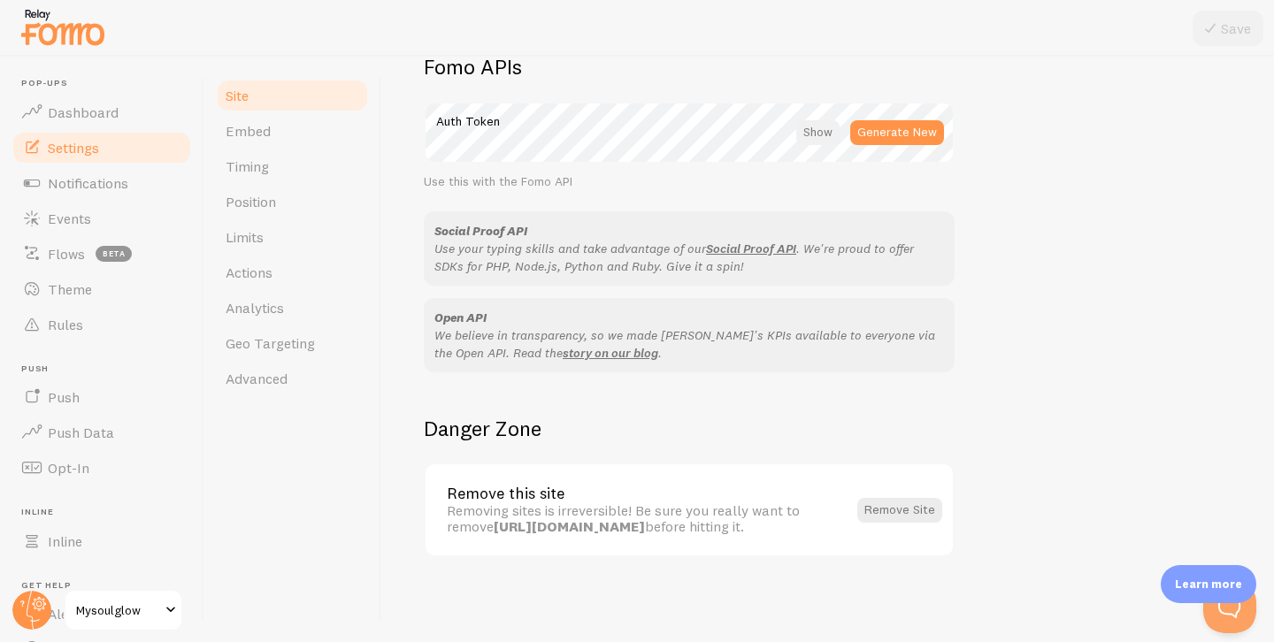
click at [811, 142] on div at bounding box center [817, 132] width 43 height 25
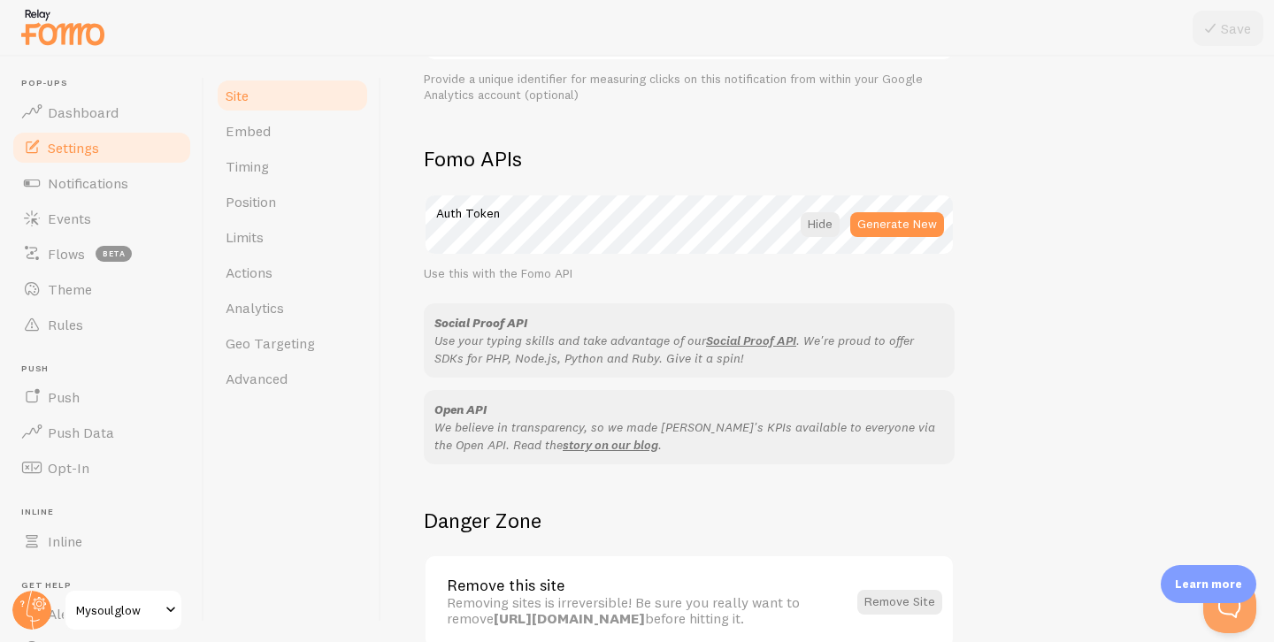
scroll to position [897, 0]
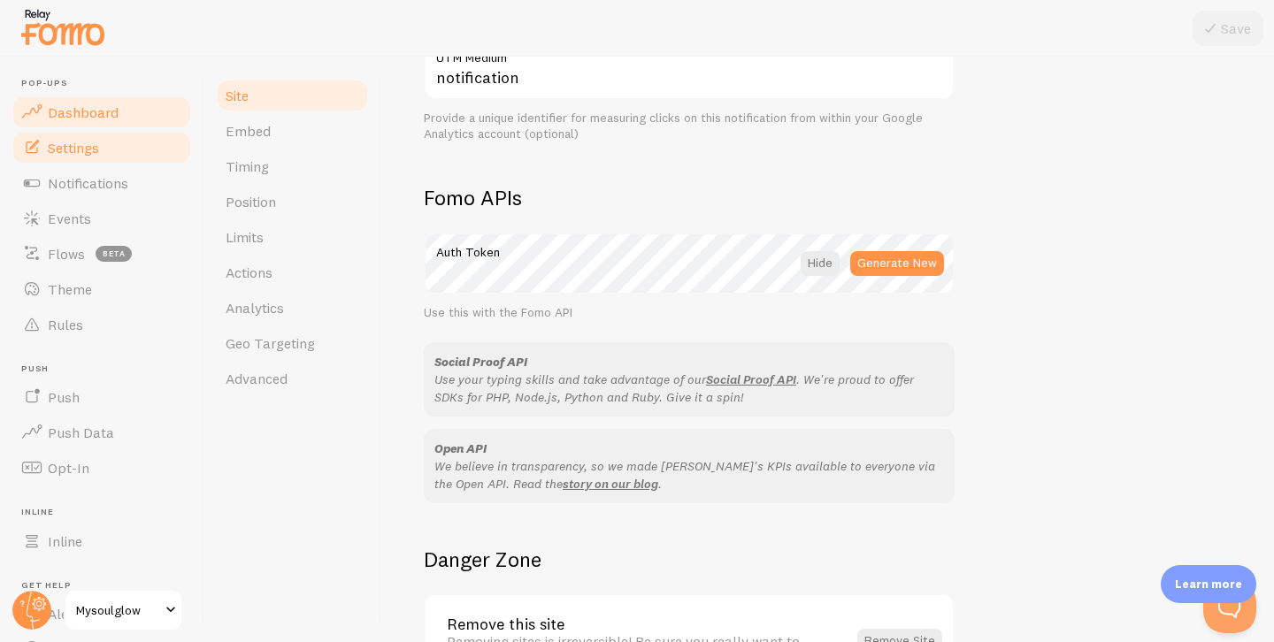
click at [63, 104] on span "Dashboard" at bounding box center [83, 112] width 71 height 18
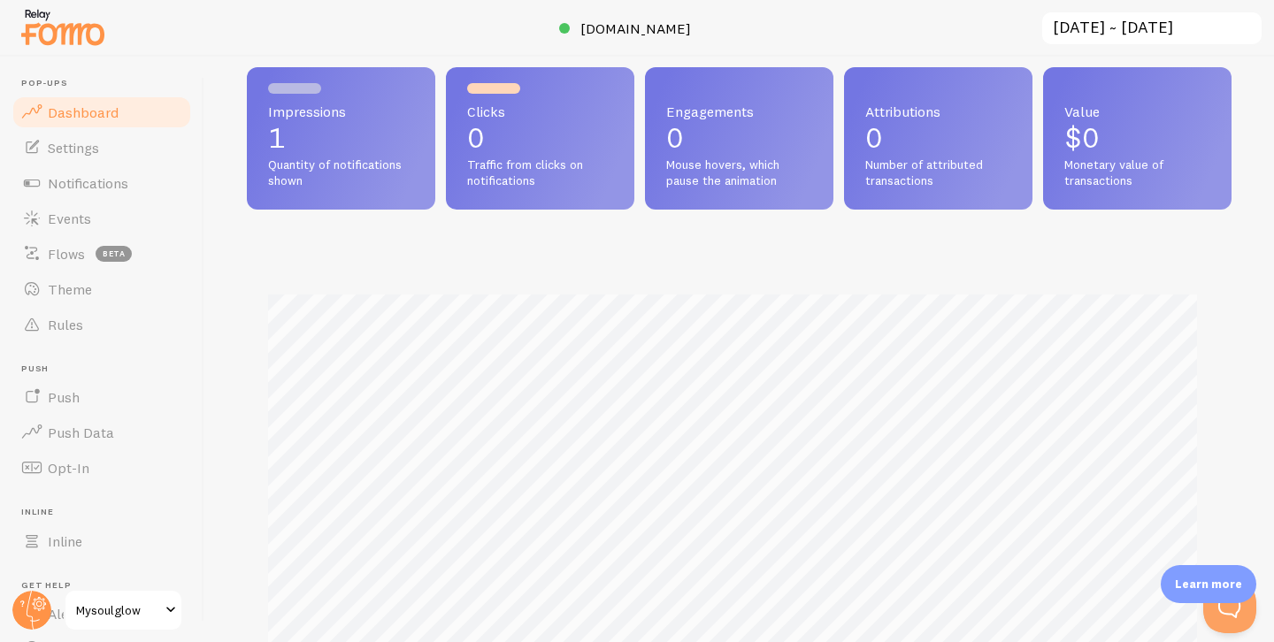
scroll to position [52, 0]
click at [96, 177] on span "Notifications" at bounding box center [88, 183] width 80 height 18
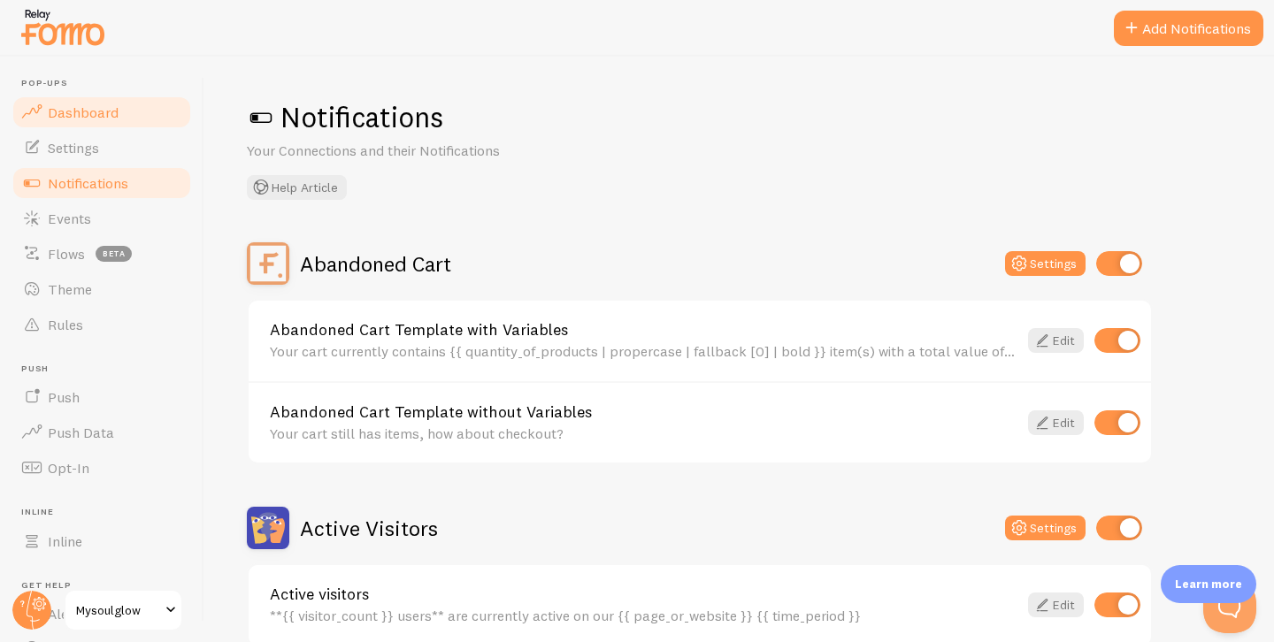
click at [84, 118] on span "Dashboard" at bounding box center [83, 112] width 71 height 18
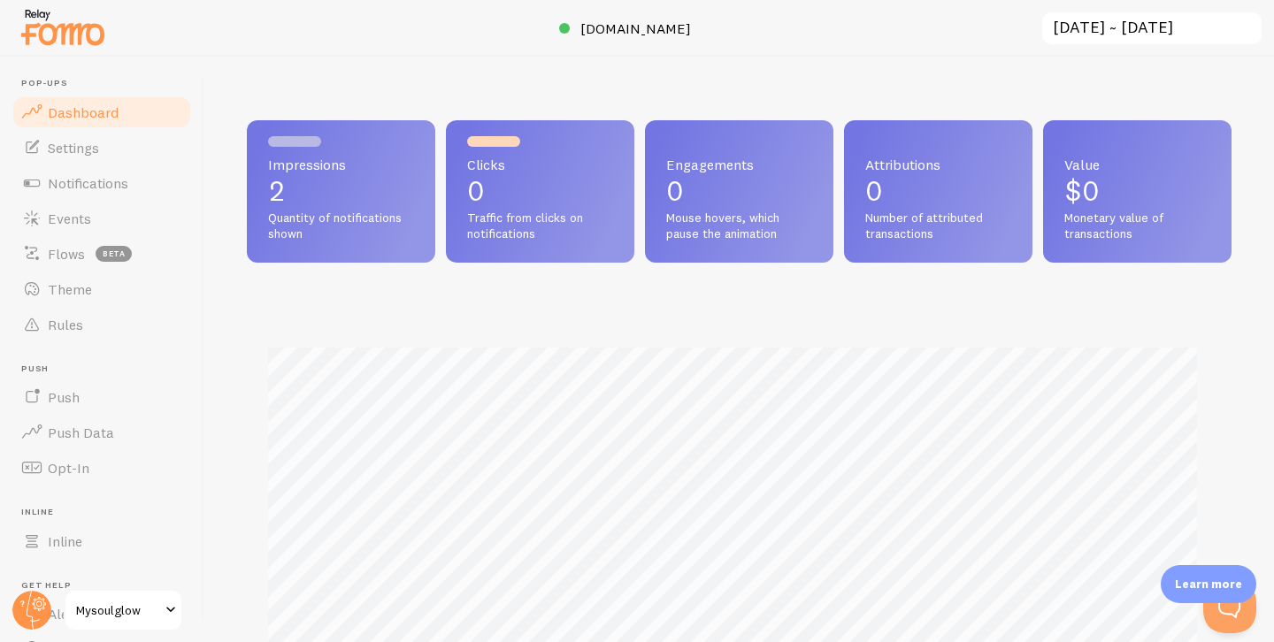
scroll to position [464, 971]
click at [83, 472] on span "Opt-In" at bounding box center [69, 468] width 42 height 18
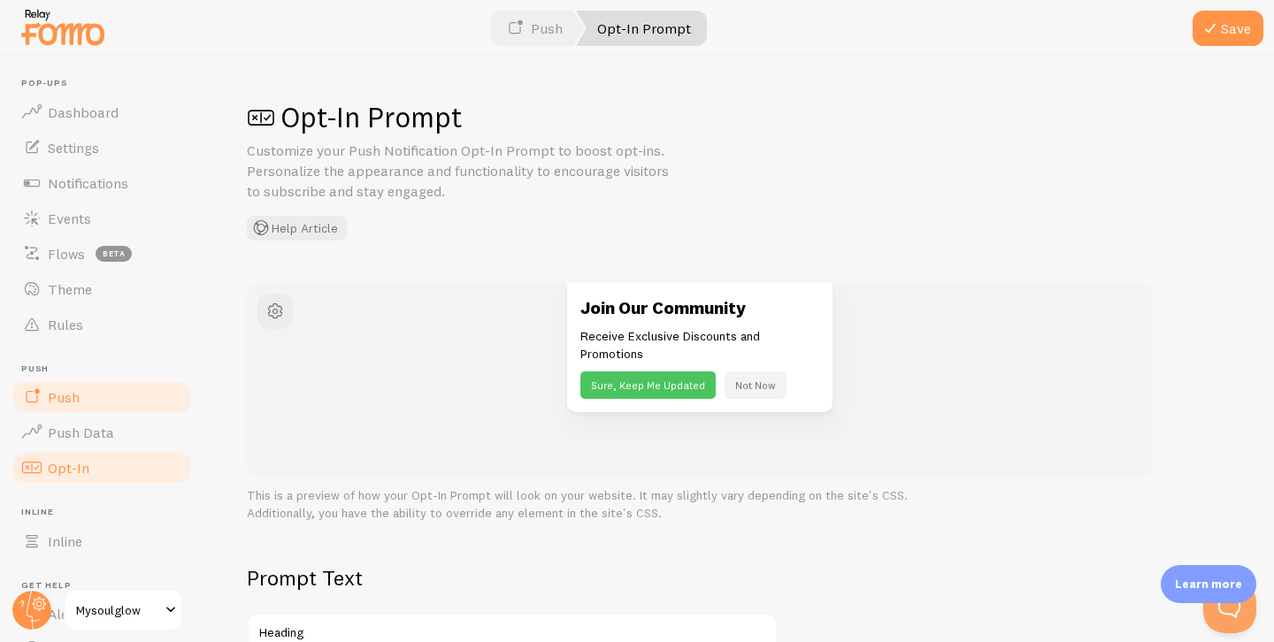
click at [83, 402] on link "Push" at bounding box center [102, 396] width 182 height 35
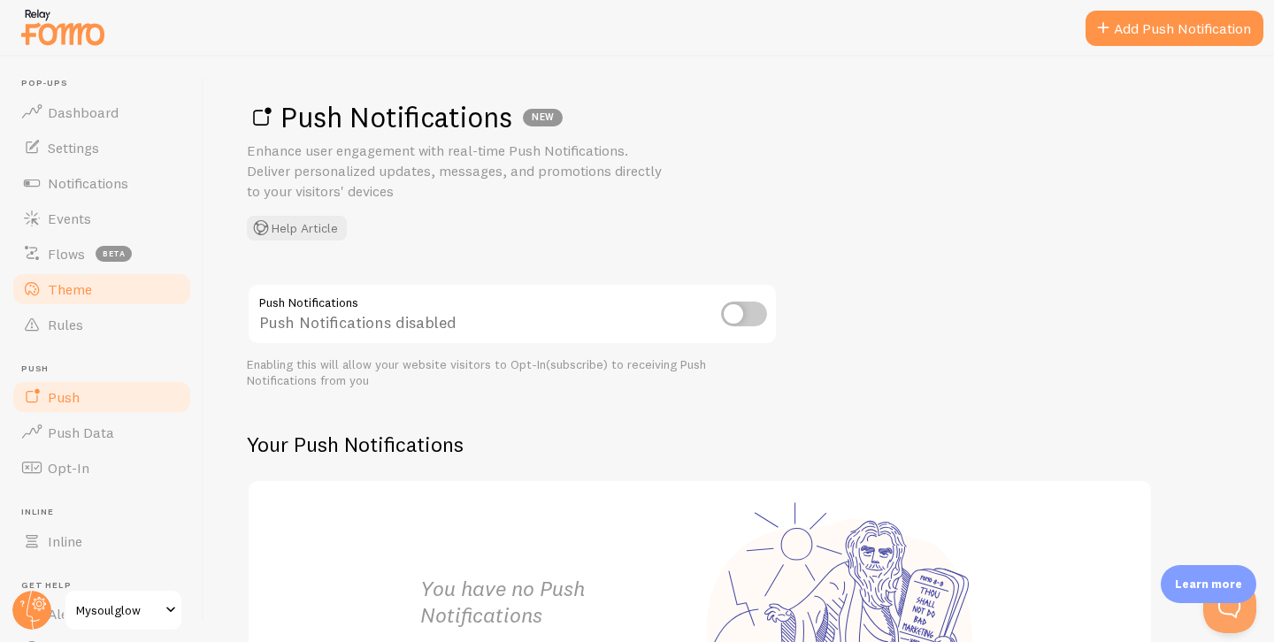
click at [91, 301] on link "Theme" at bounding box center [102, 289] width 182 height 35
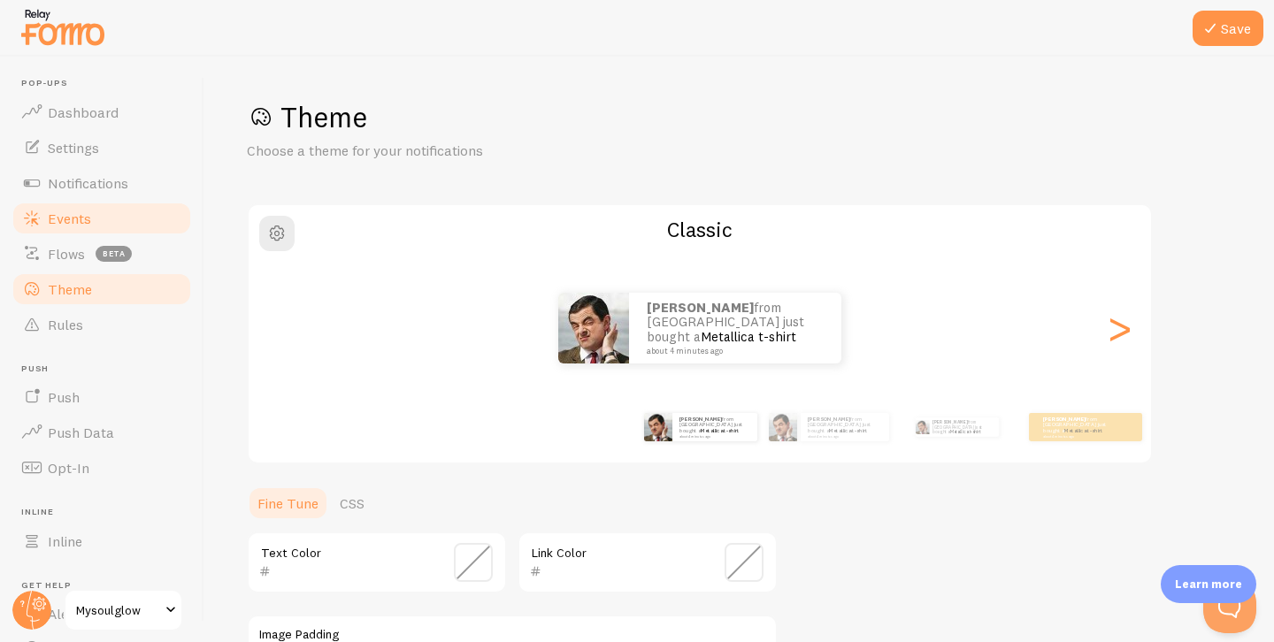
click at [78, 223] on span "Events" at bounding box center [69, 219] width 43 height 18
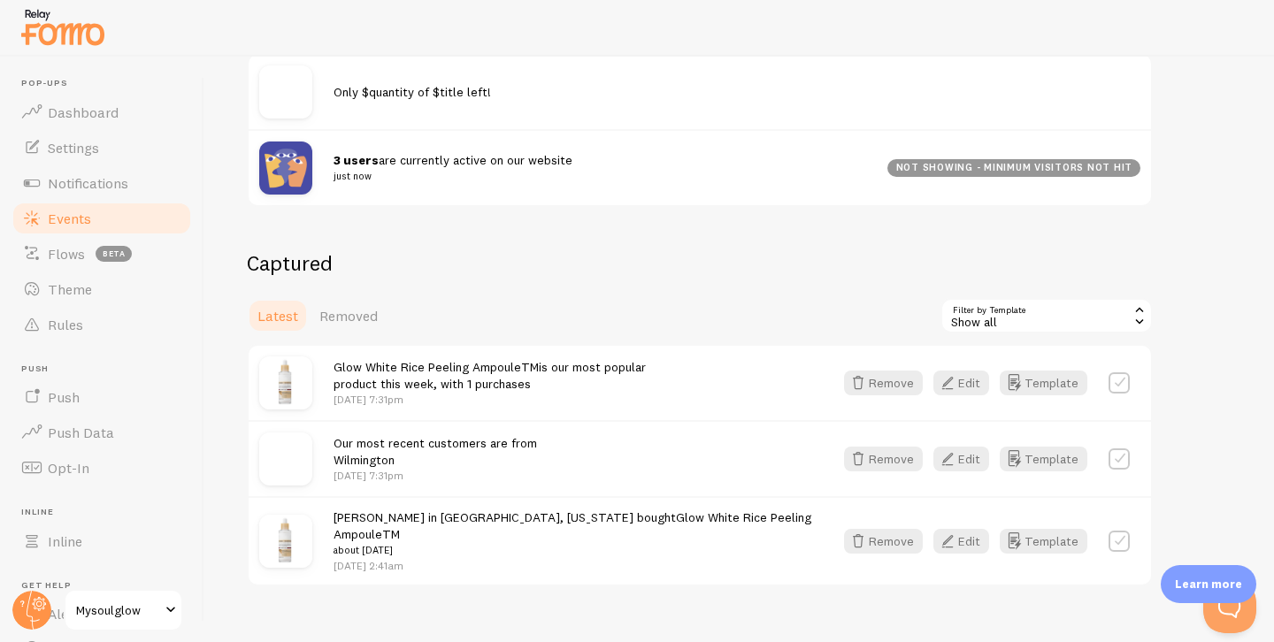
scroll to position [274, 0]
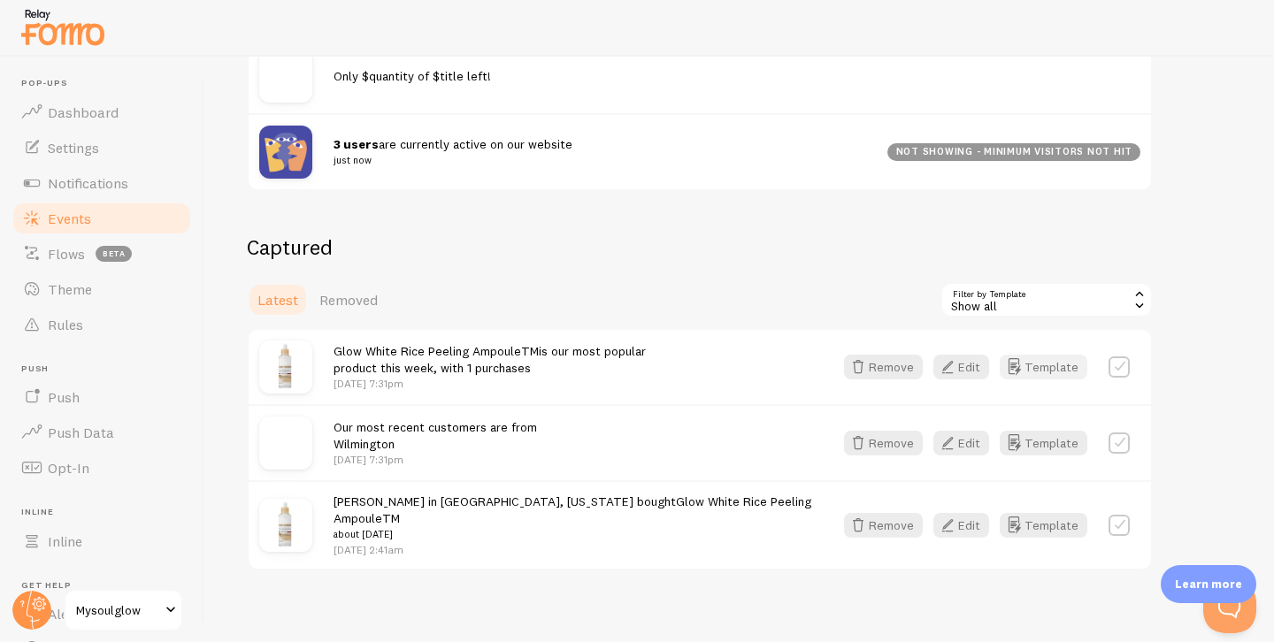
click at [1024, 369] on icon "button" at bounding box center [1013, 366] width 21 height 21
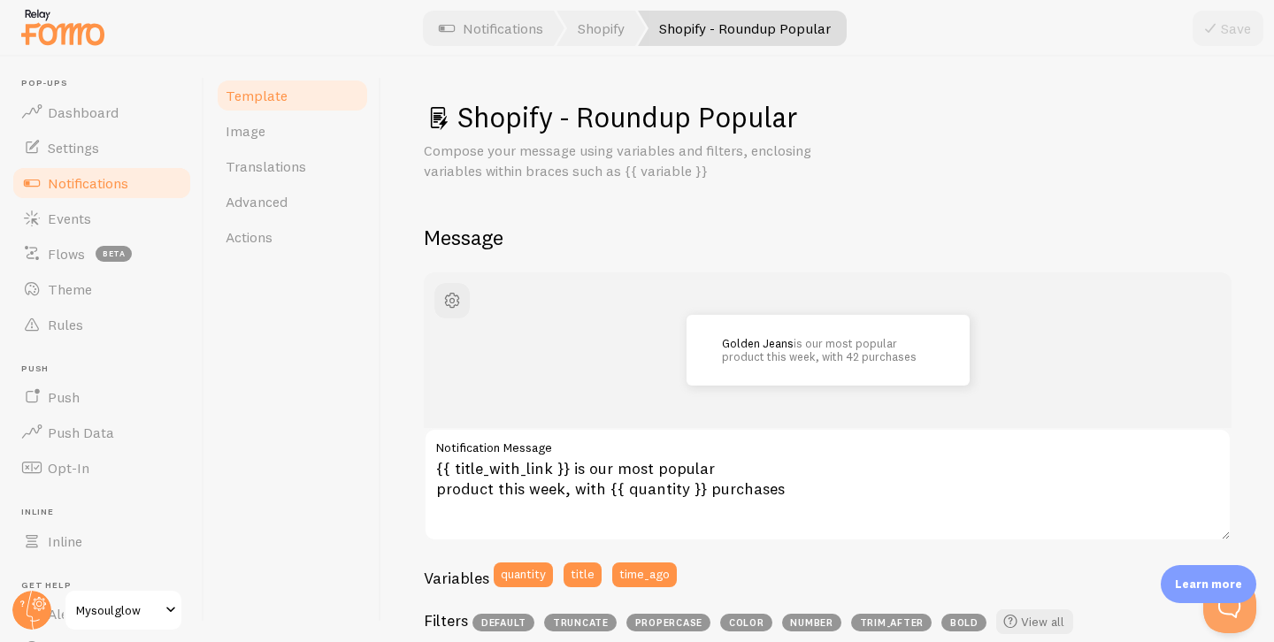
click at [117, 182] on span "Notifications" at bounding box center [88, 183] width 80 height 18
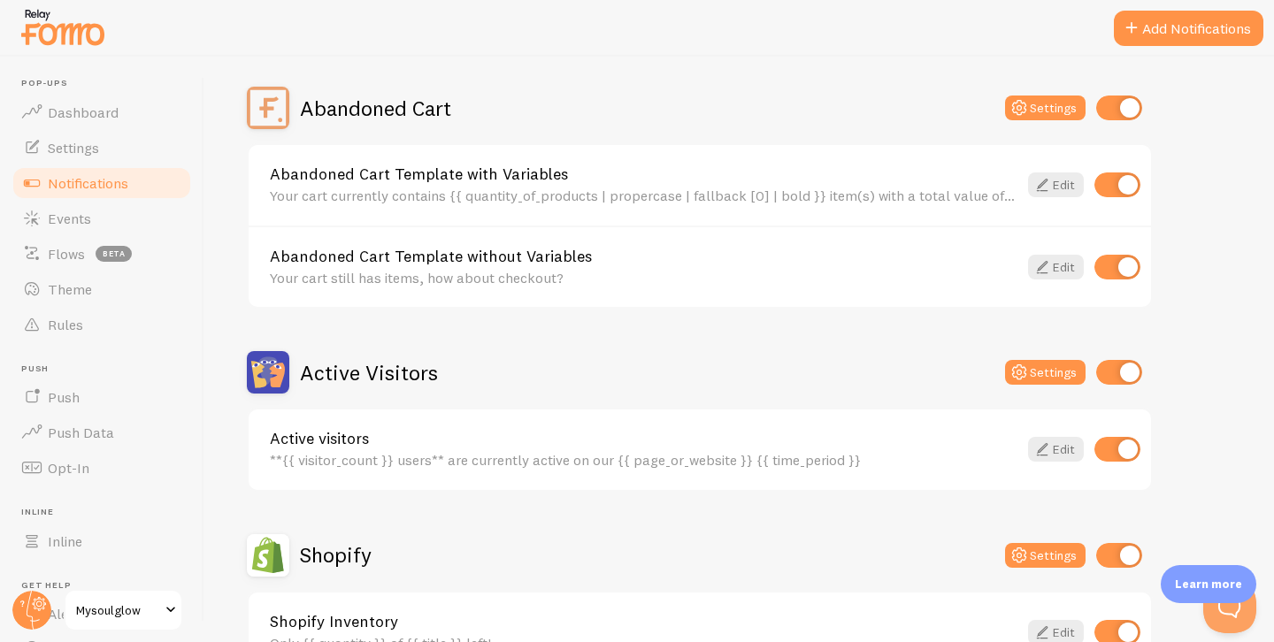
scroll to position [164, 0]
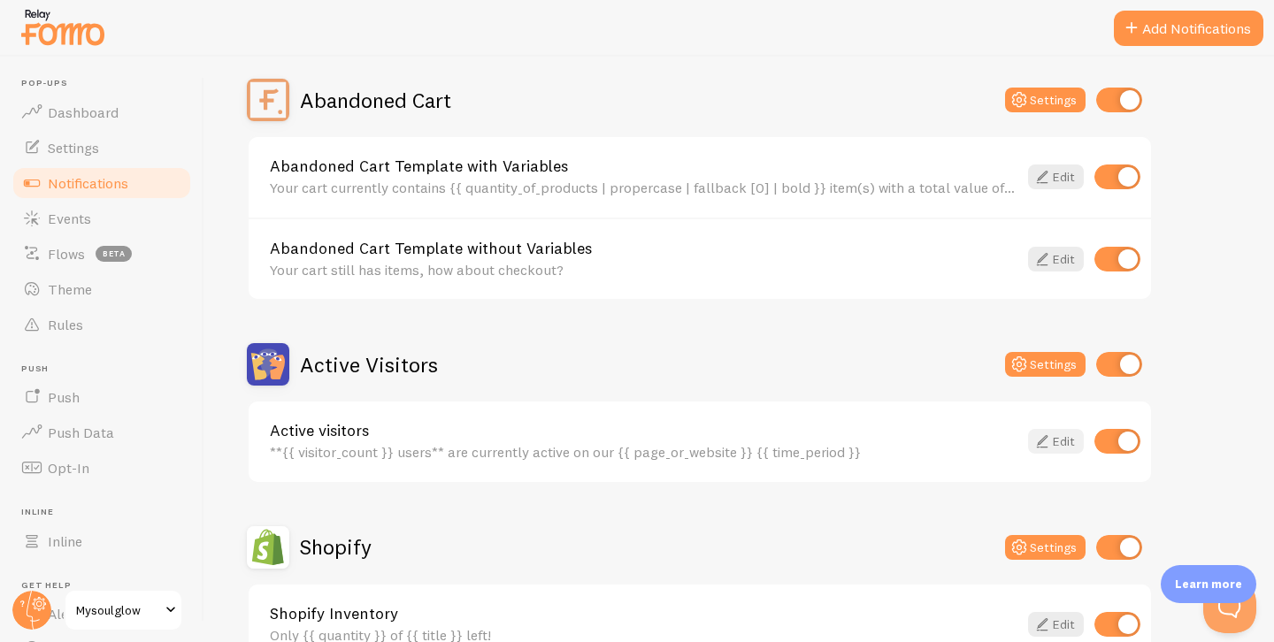
click at [1059, 444] on link "Edit" at bounding box center [1056, 441] width 56 height 25
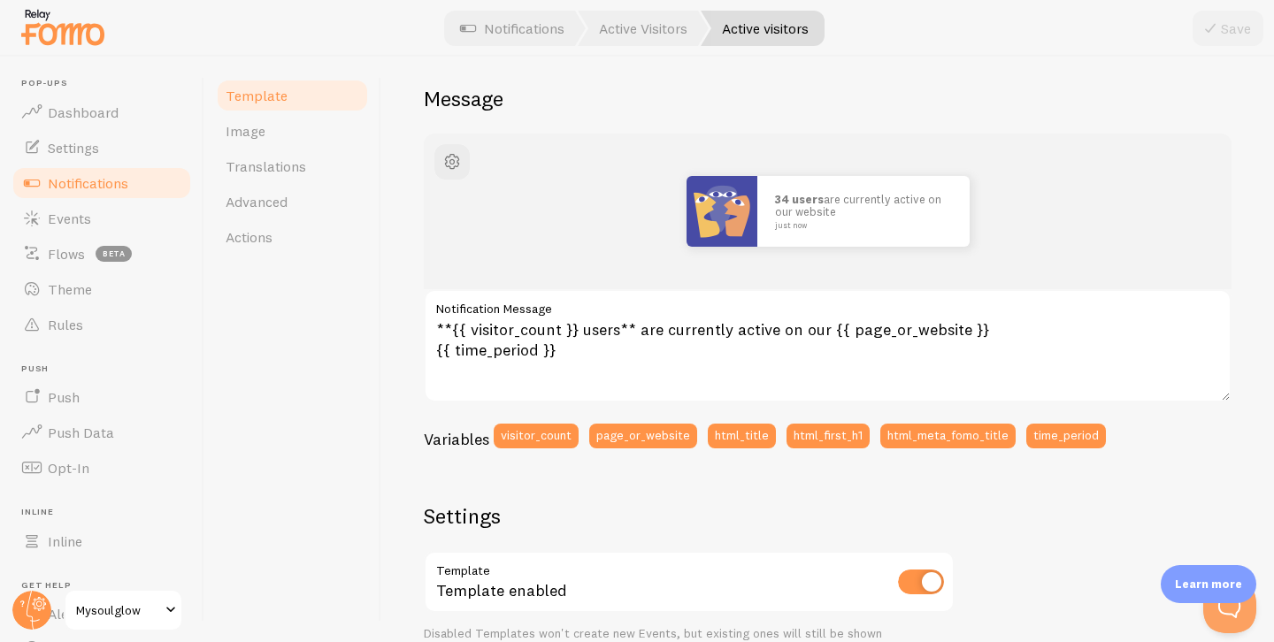
scroll to position [102, 0]
